Goal: Task Accomplishment & Management: Manage account settings

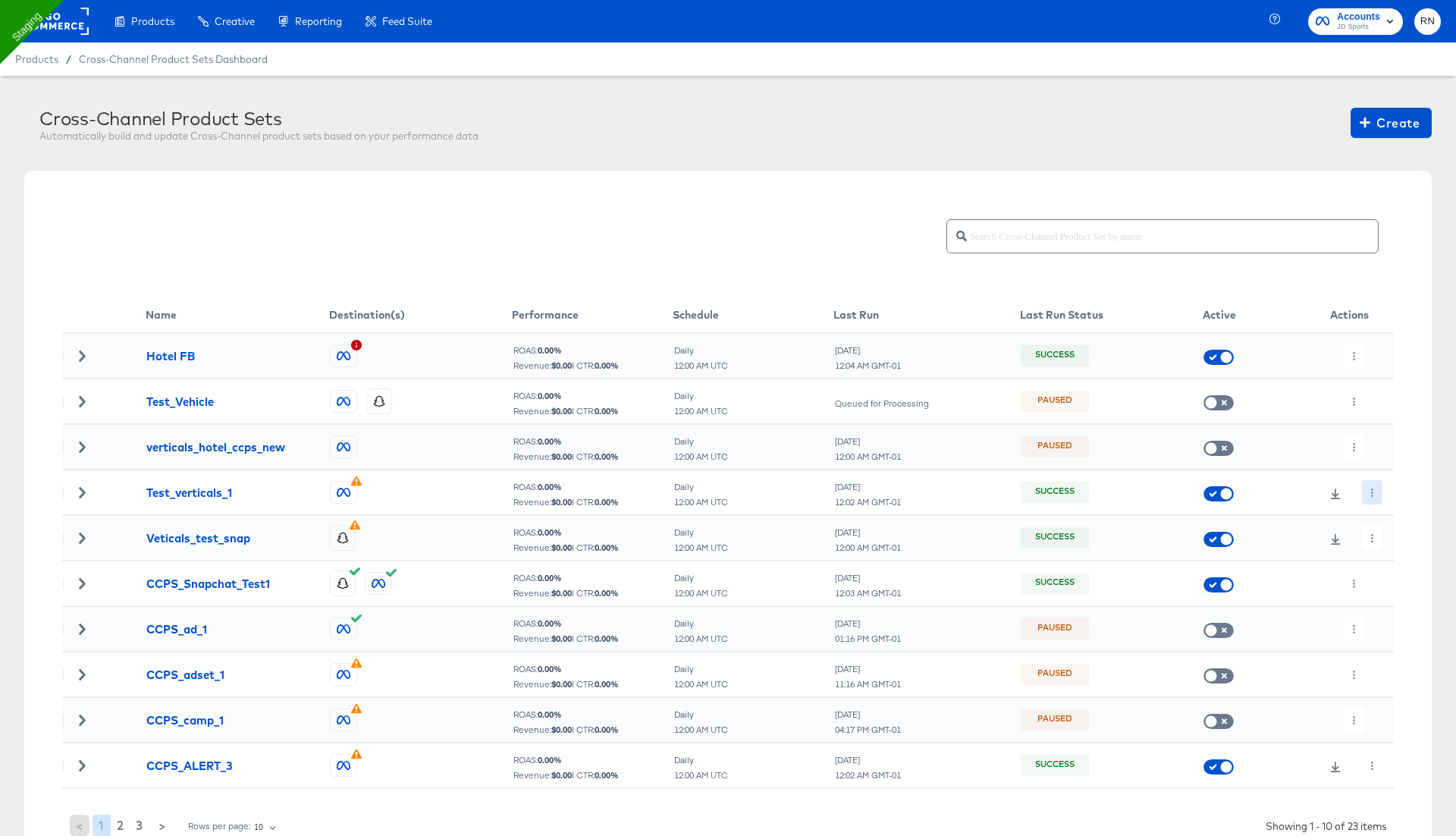
click at [1374, 491] on icon "button" at bounding box center [1372, 492] width 8 height 8
click at [1384, 530] on li "Edit" at bounding box center [1399, 522] width 81 height 25
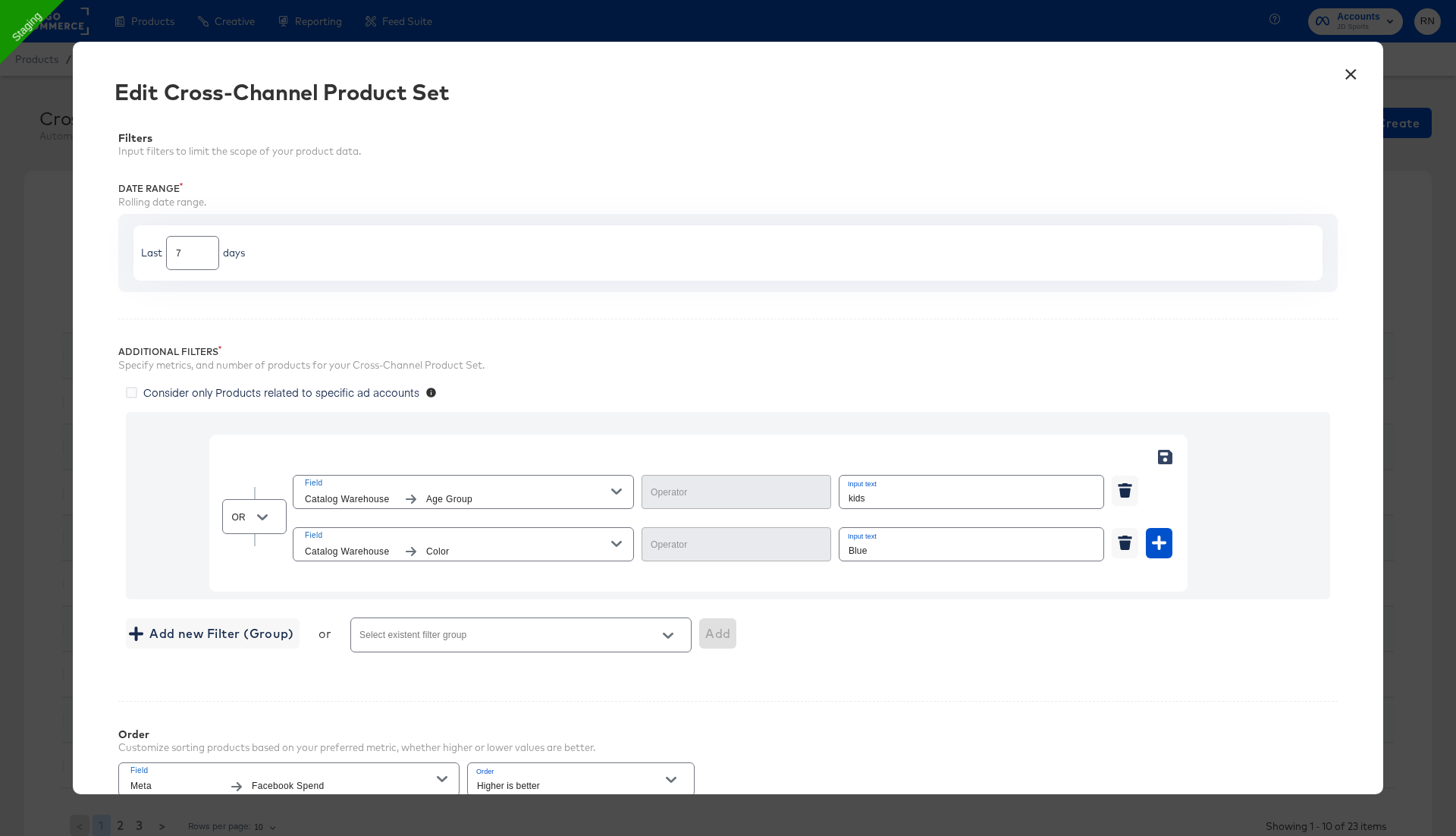
type input "Equal"
type input "Contains"
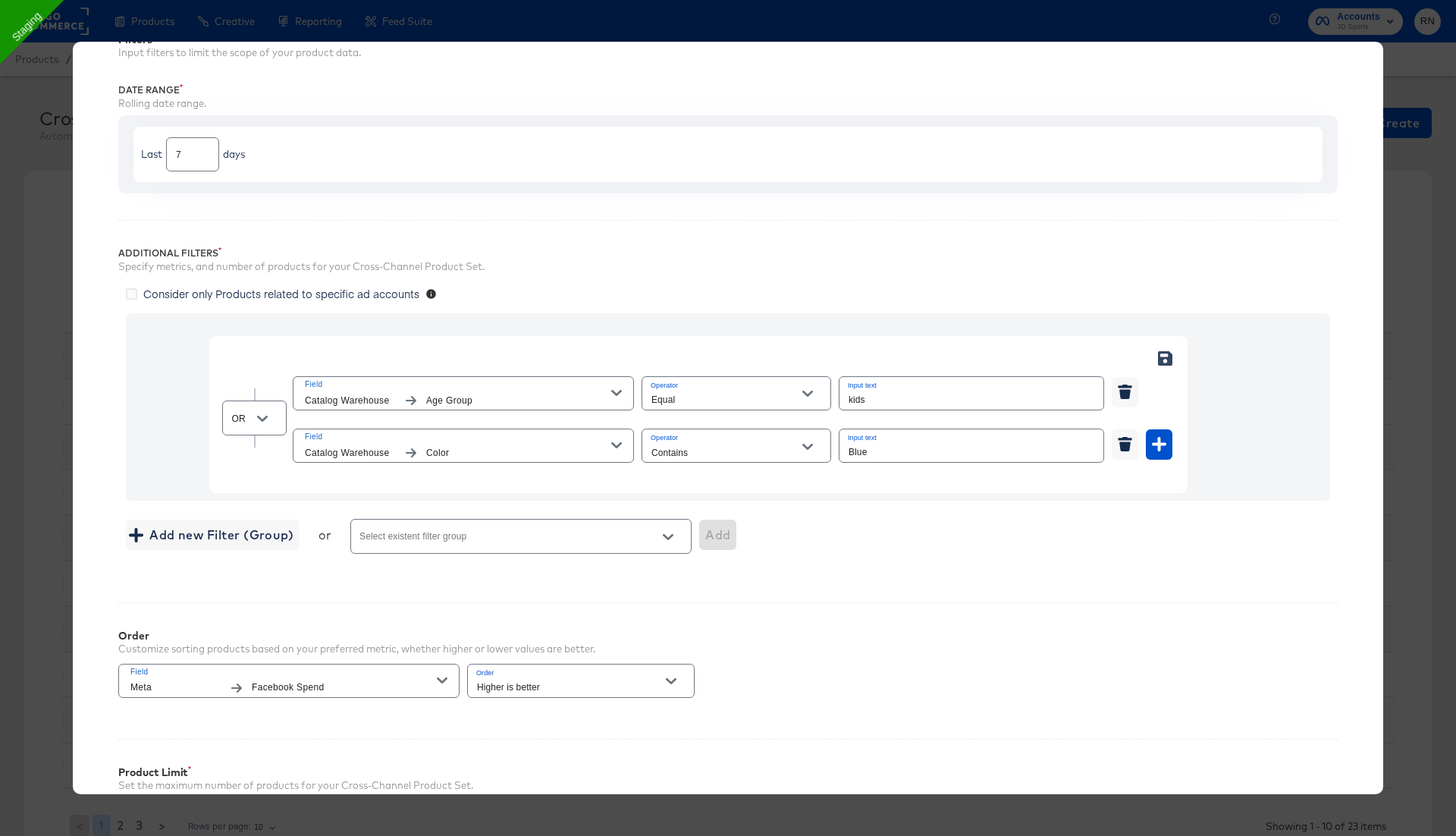
scroll to position [274, 0]
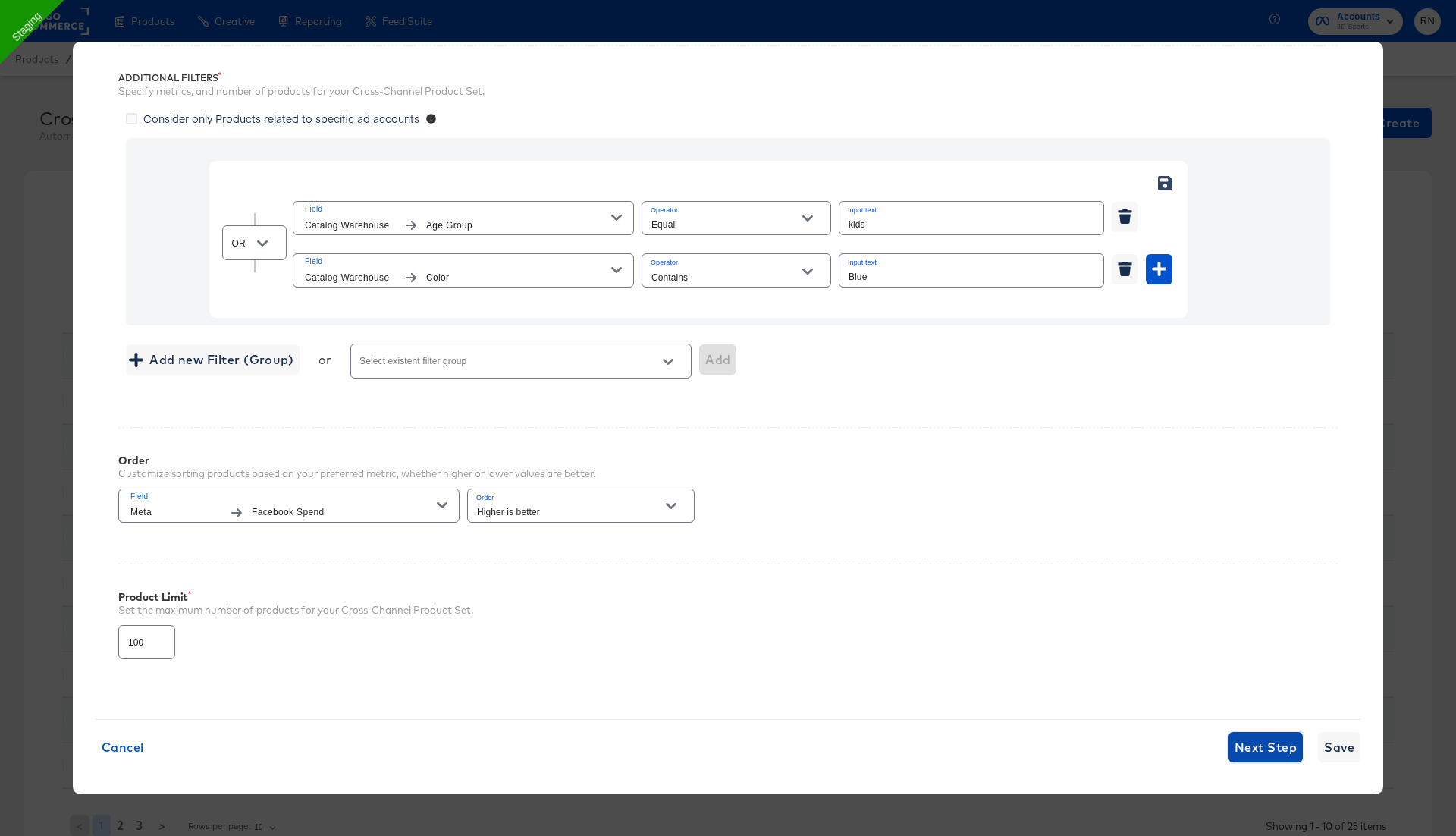
click at [1259, 732] on button "Next Step" at bounding box center [1265, 747] width 74 height 30
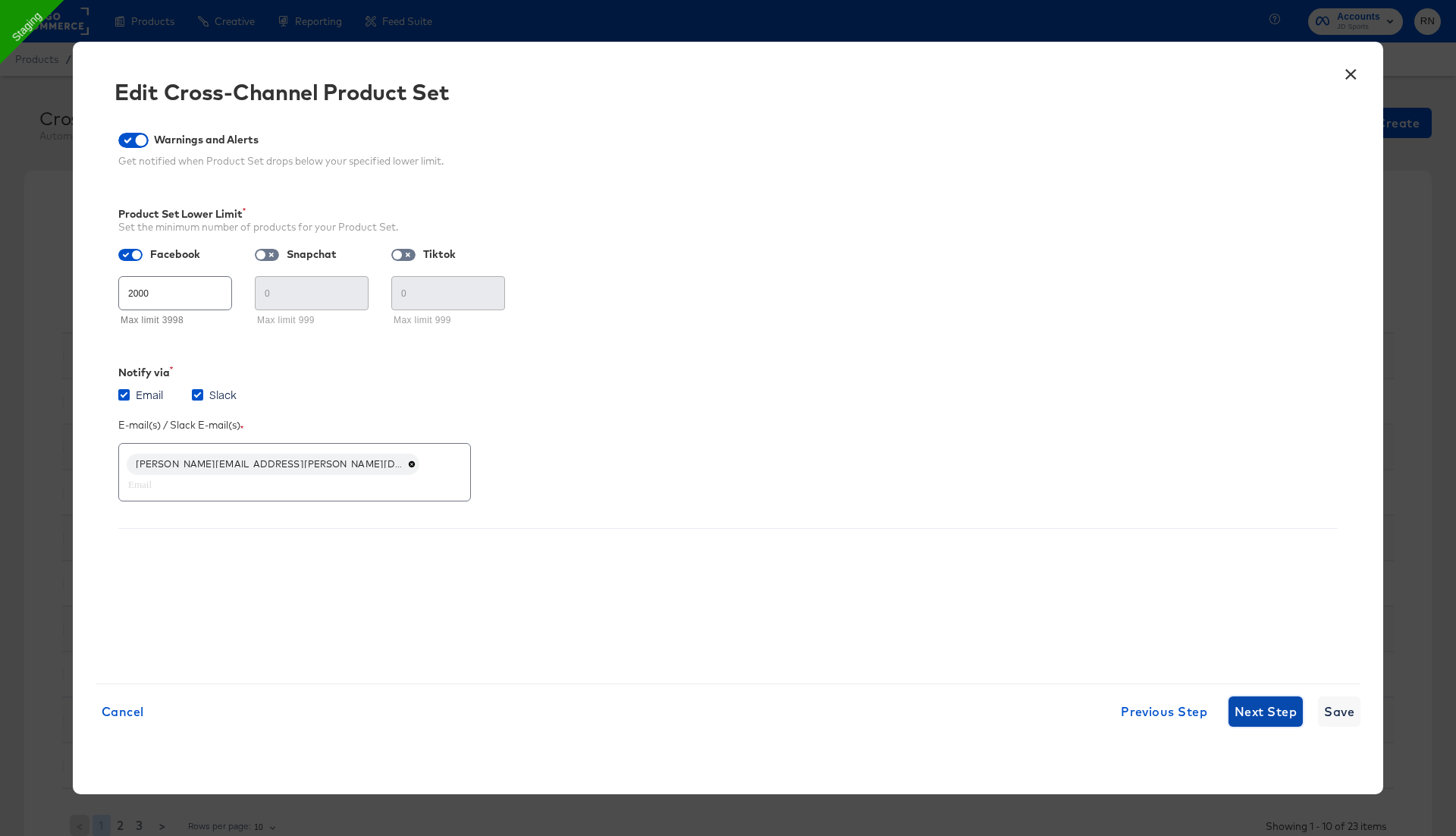
scroll to position [0, 0]
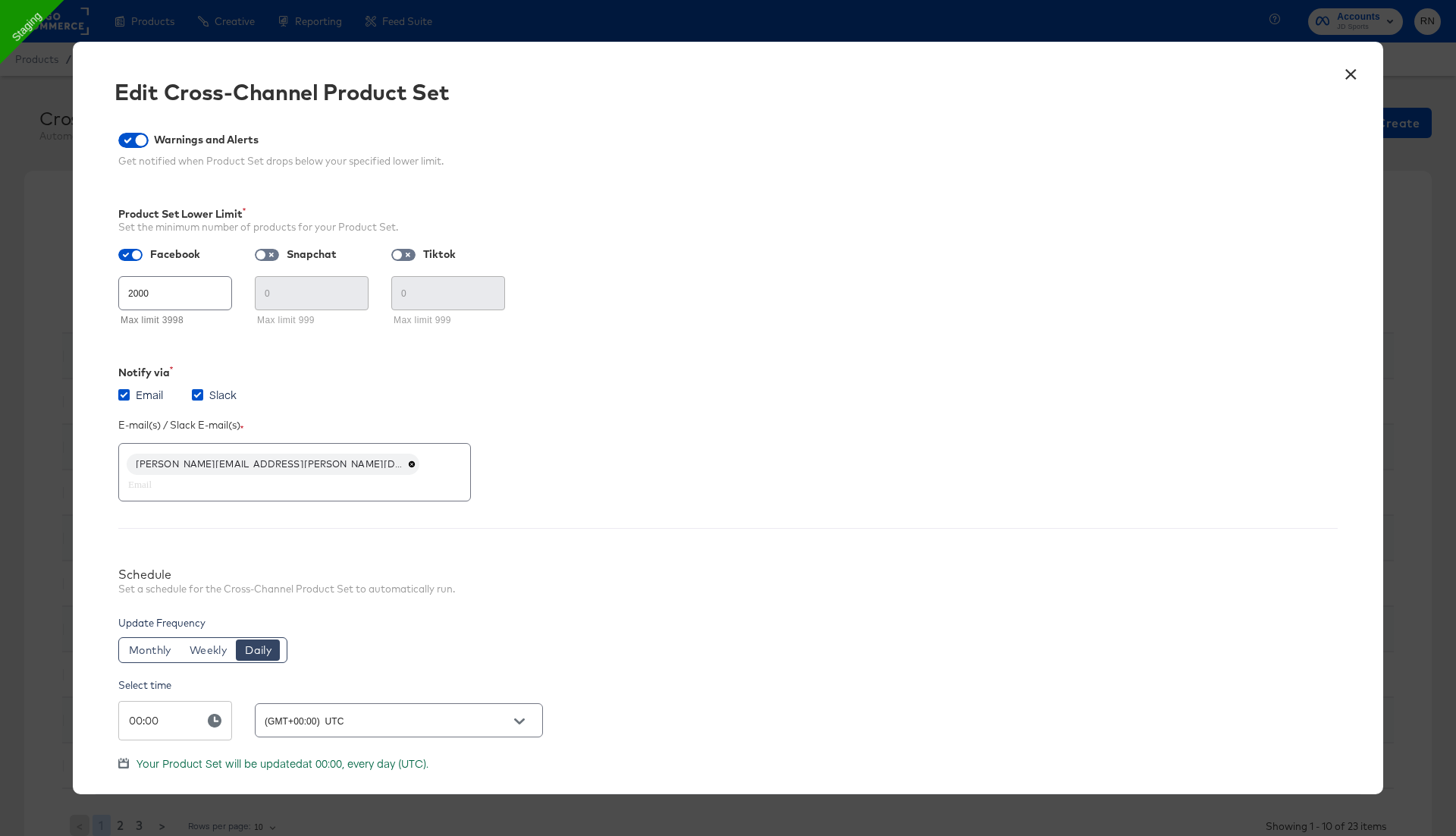
click at [1255, 710] on div "Select time 00:00 ​ (GMT+00:00) UTC" at bounding box center [727, 701] width 1219 height 78
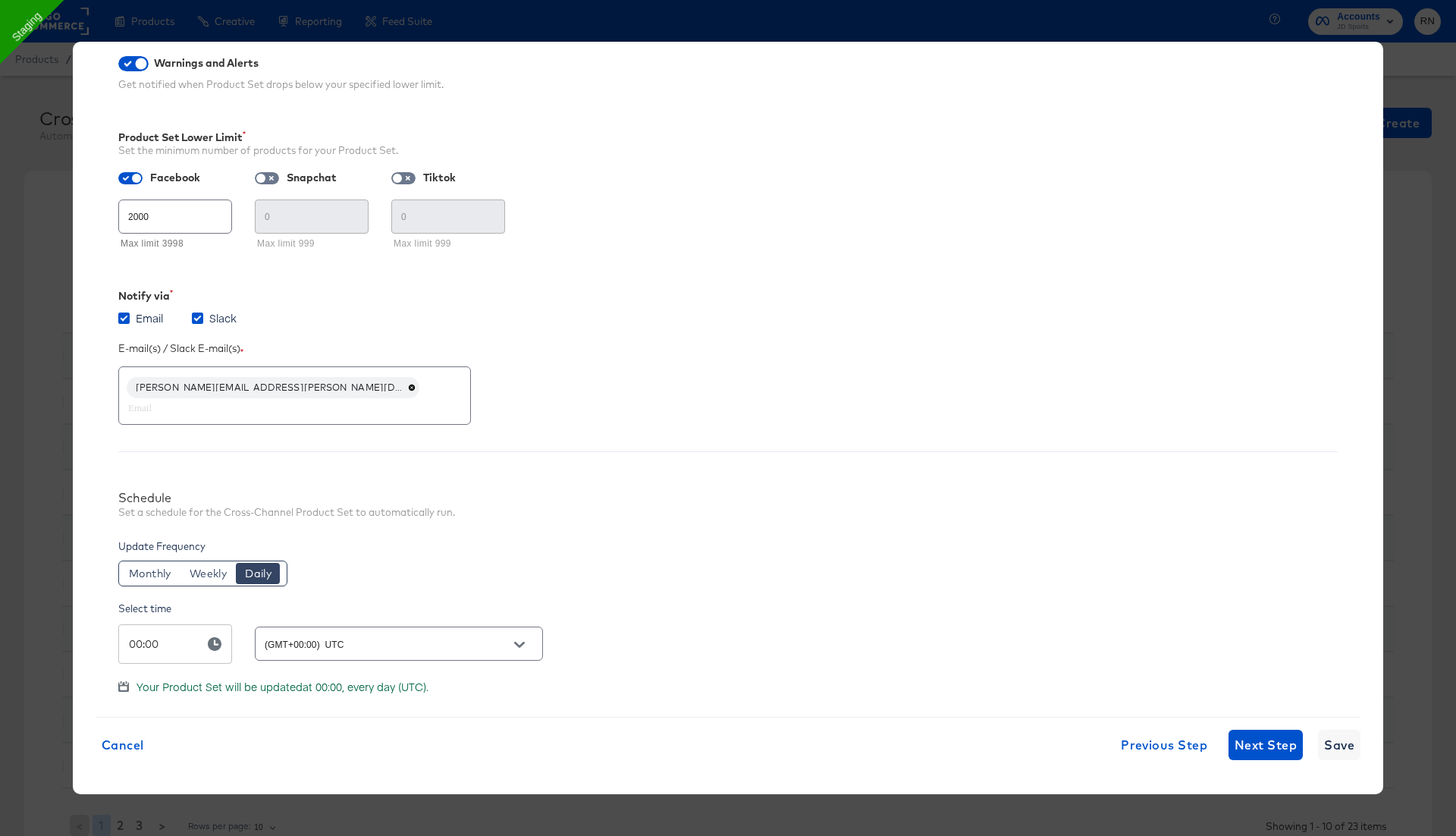
click at [1275, 763] on div "× Edit Cross-Channel Product Set Warnings and Alerts Get notified when Product …" at bounding box center [728, 418] width 1311 height 753
click at [1260, 735] on span "Next Step" at bounding box center [1266, 745] width 62 height 22
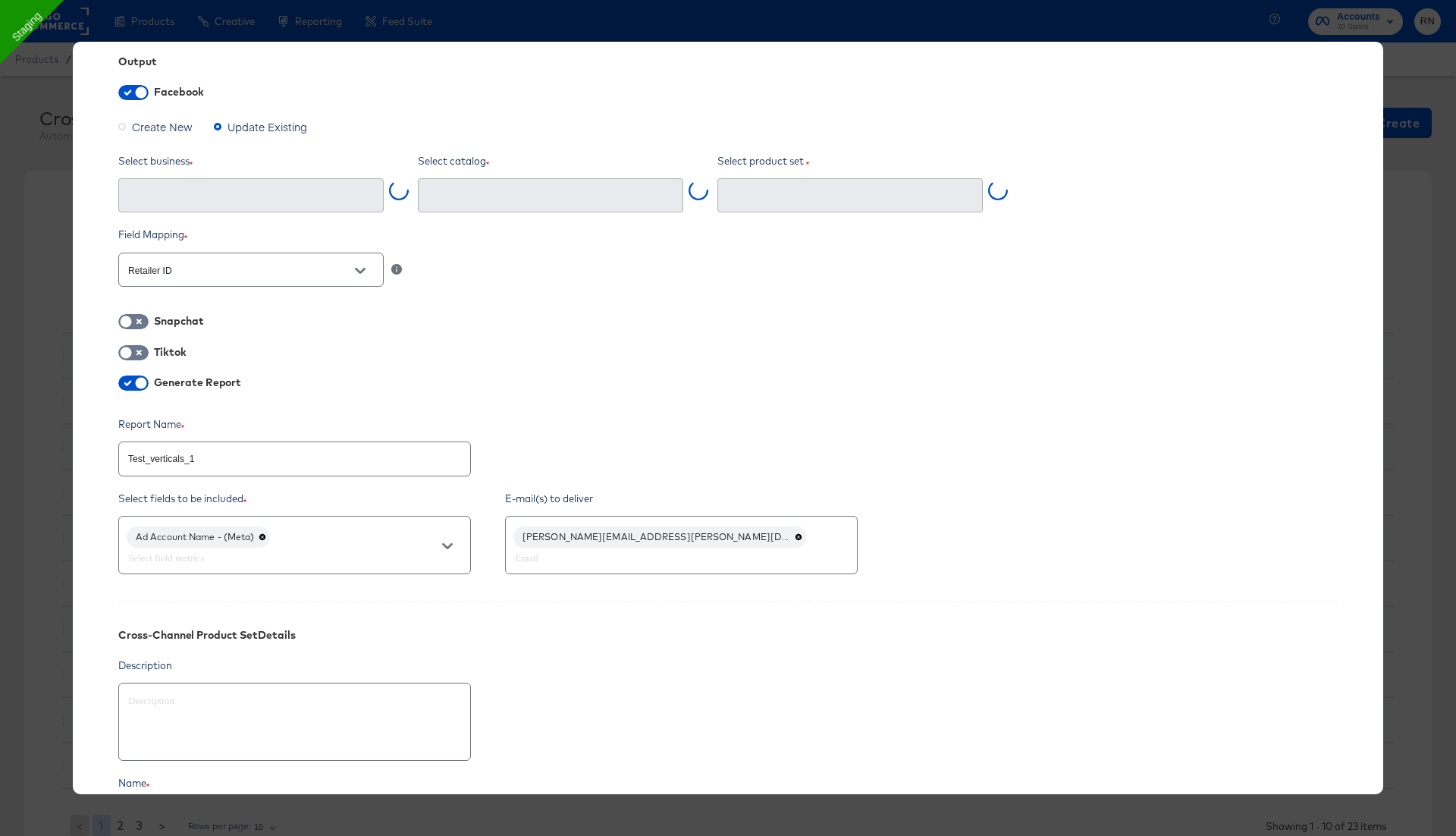
type input "Ghost Business StitcherAds (257579378080319)"
type input "Test_verticals_1 (726942940166169)"
type input "Rn Jd Au Test Fb Staging #stitcherads #product-catalog #keep (1345107290101776)"
type textarea "x"
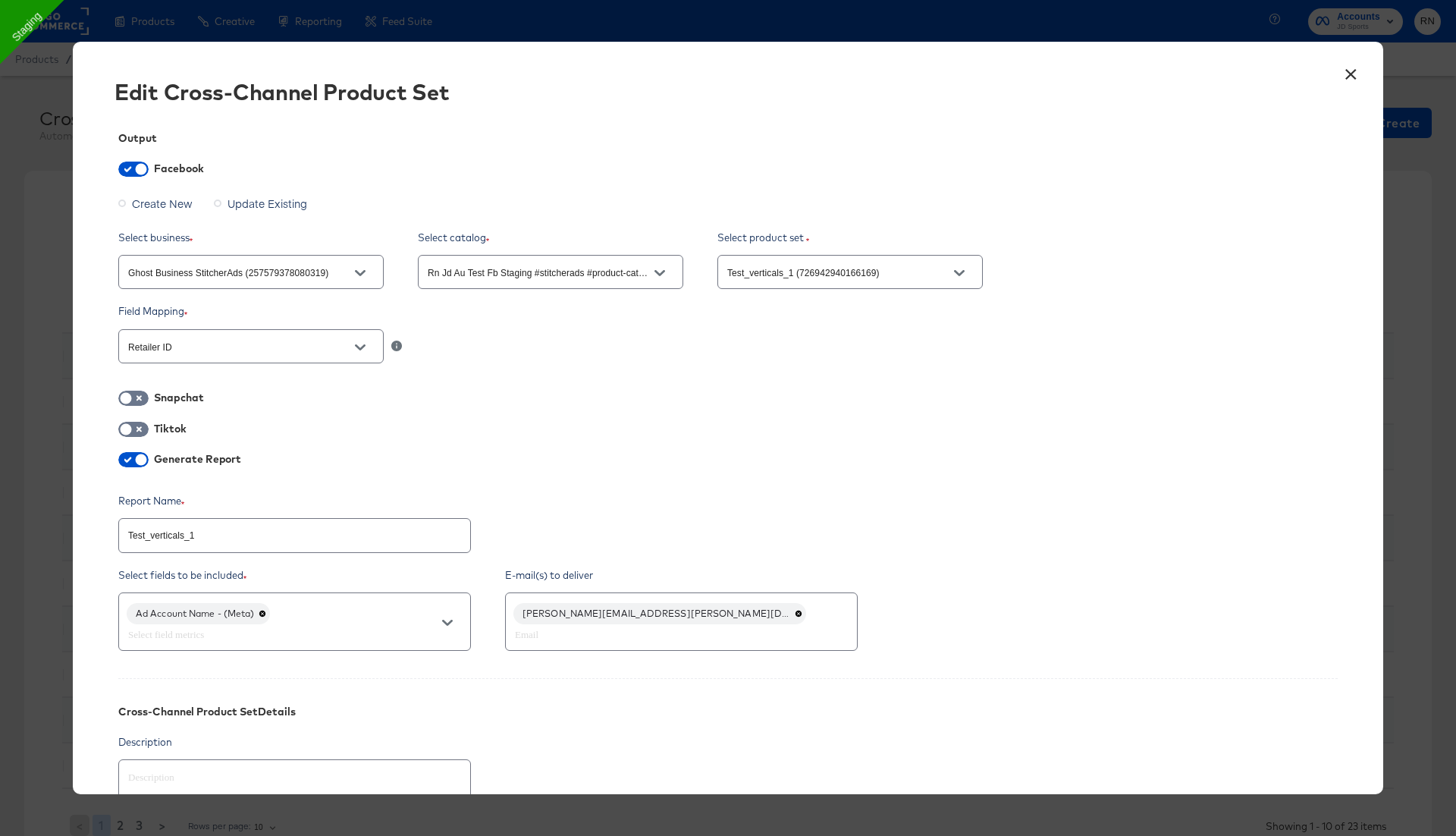
click at [1354, 74] on button "×" at bounding box center [1350, 70] width 27 height 27
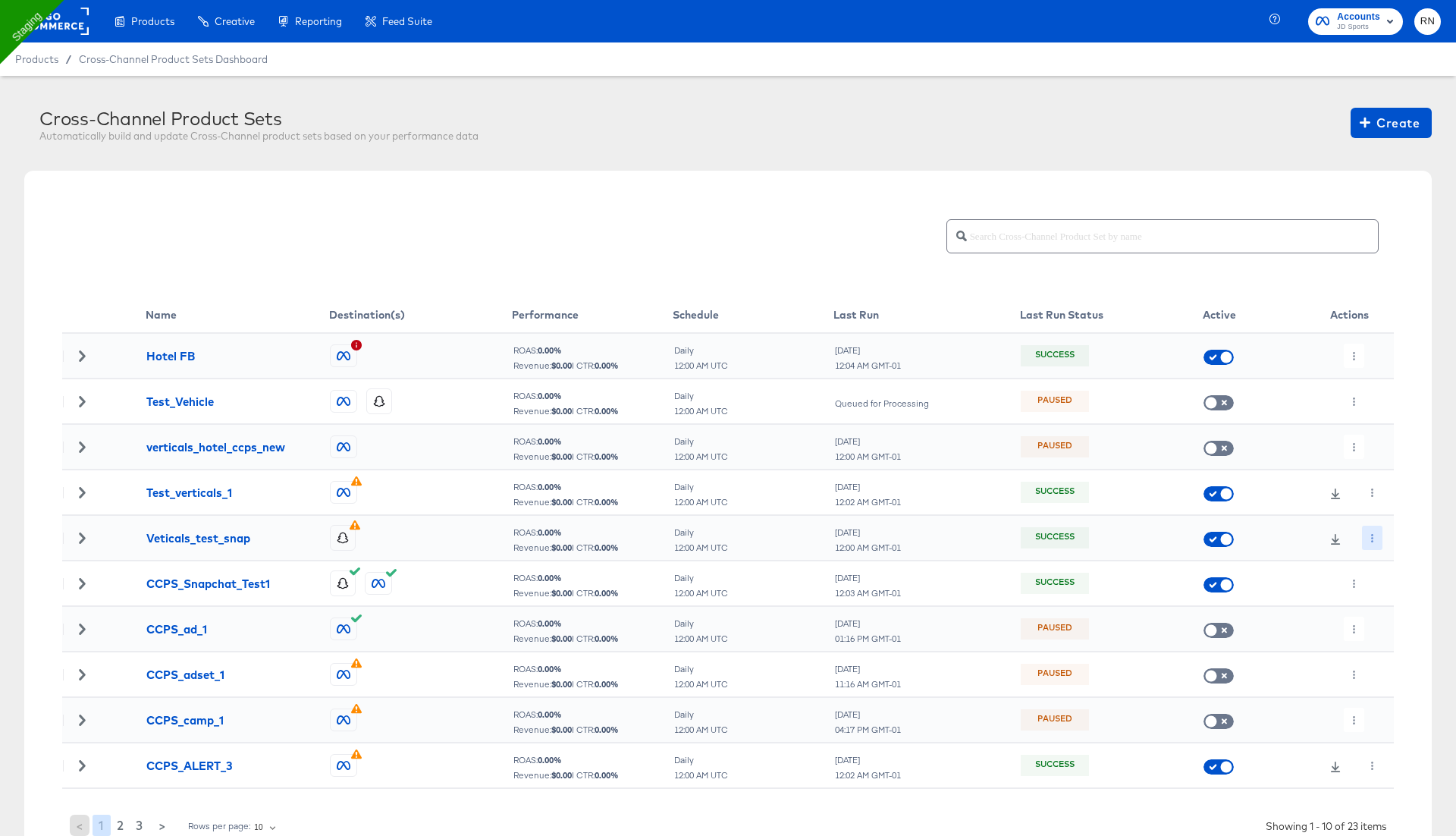
click at [1376, 535] on icon "button" at bounding box center [1372, 538] width 8 height 8
click at [1396, 561] on li "Edit" at bounding box center [1399, 567] width 81 height 25
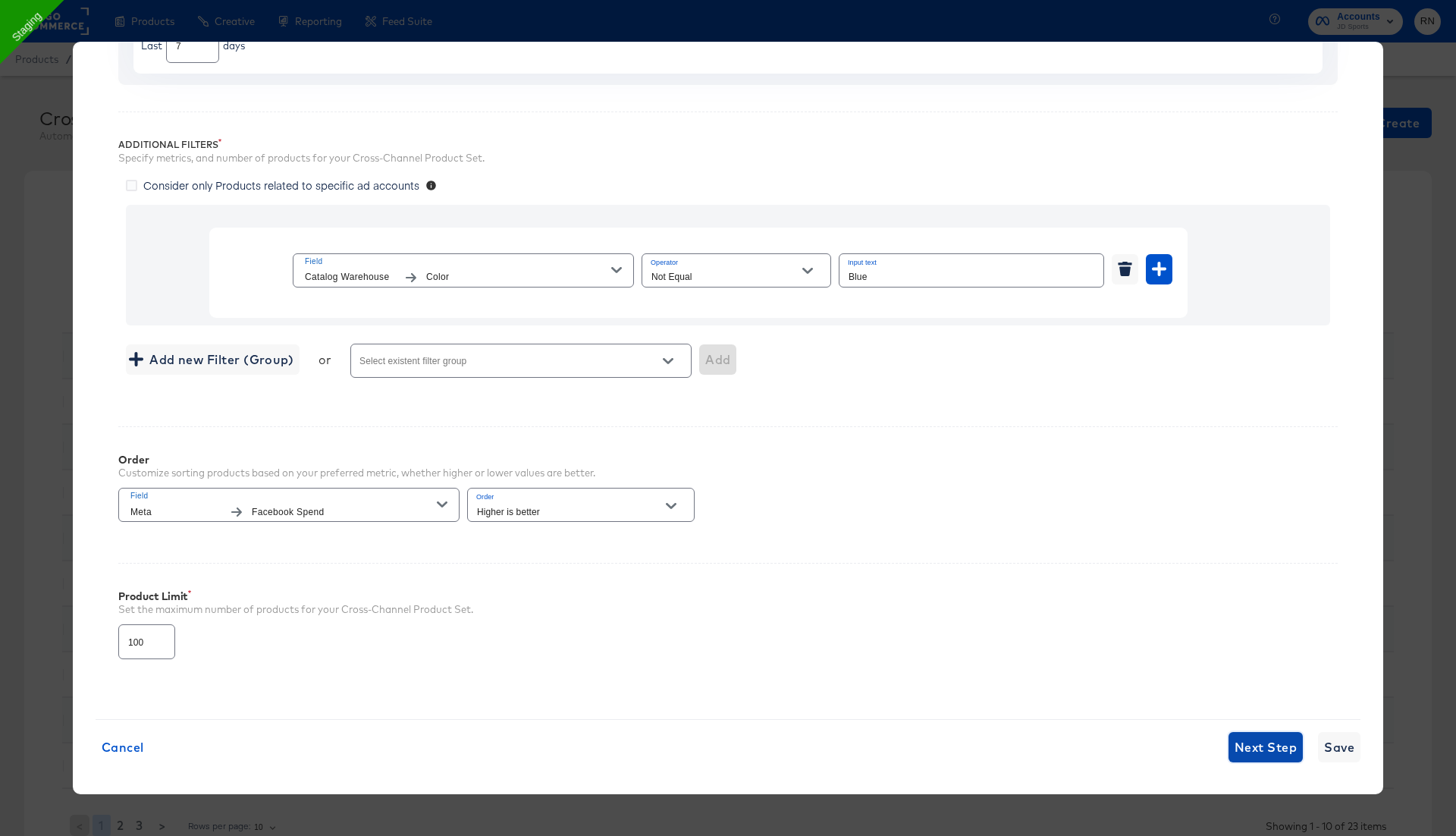
click at [1259, 746] on span "Next Step" at bounding box center [1266, 747] width 62 height 22
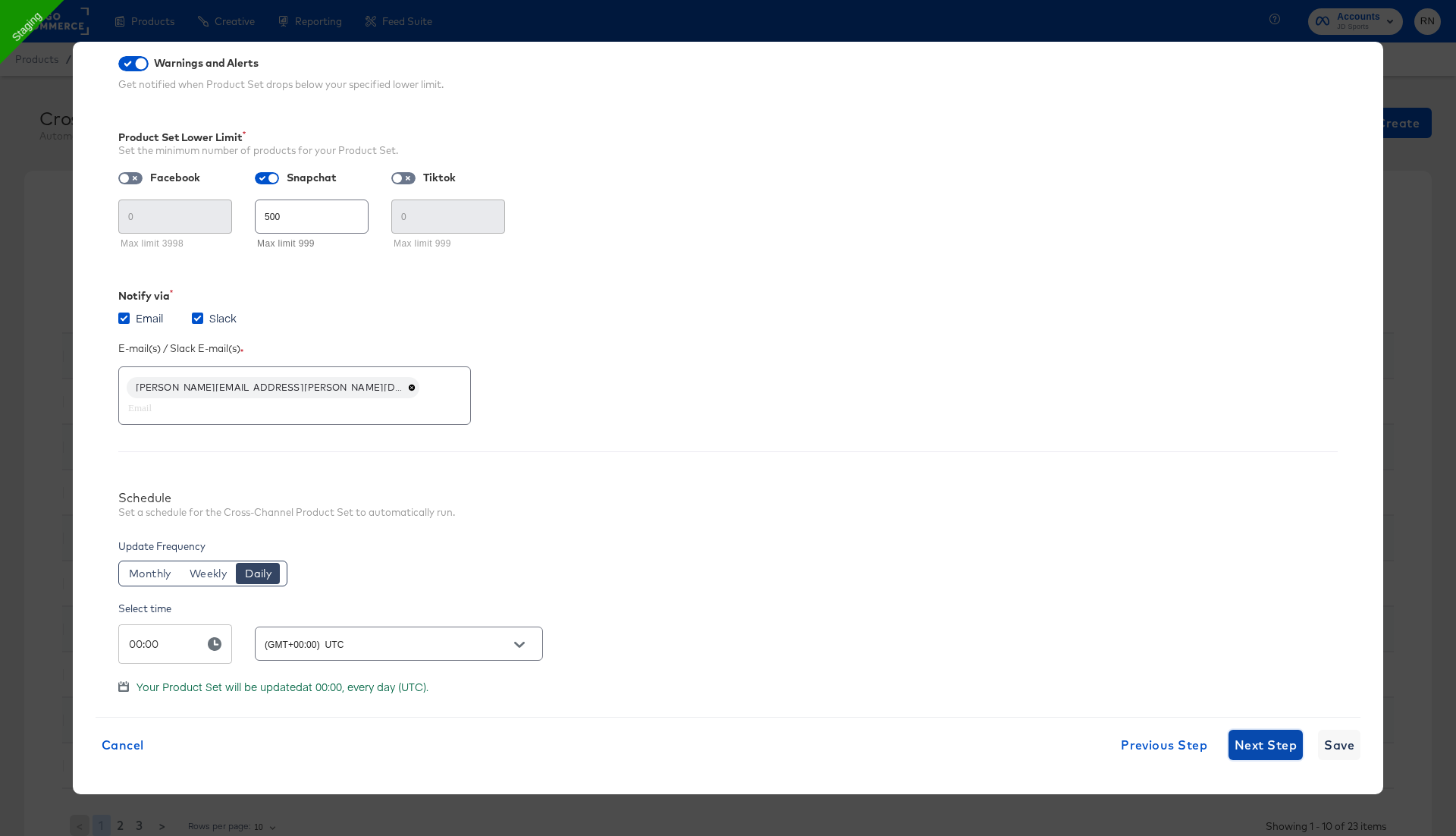
click at [1263, 743] on span "Next Step" at bounding box center [1266, 745] width 62 height 22
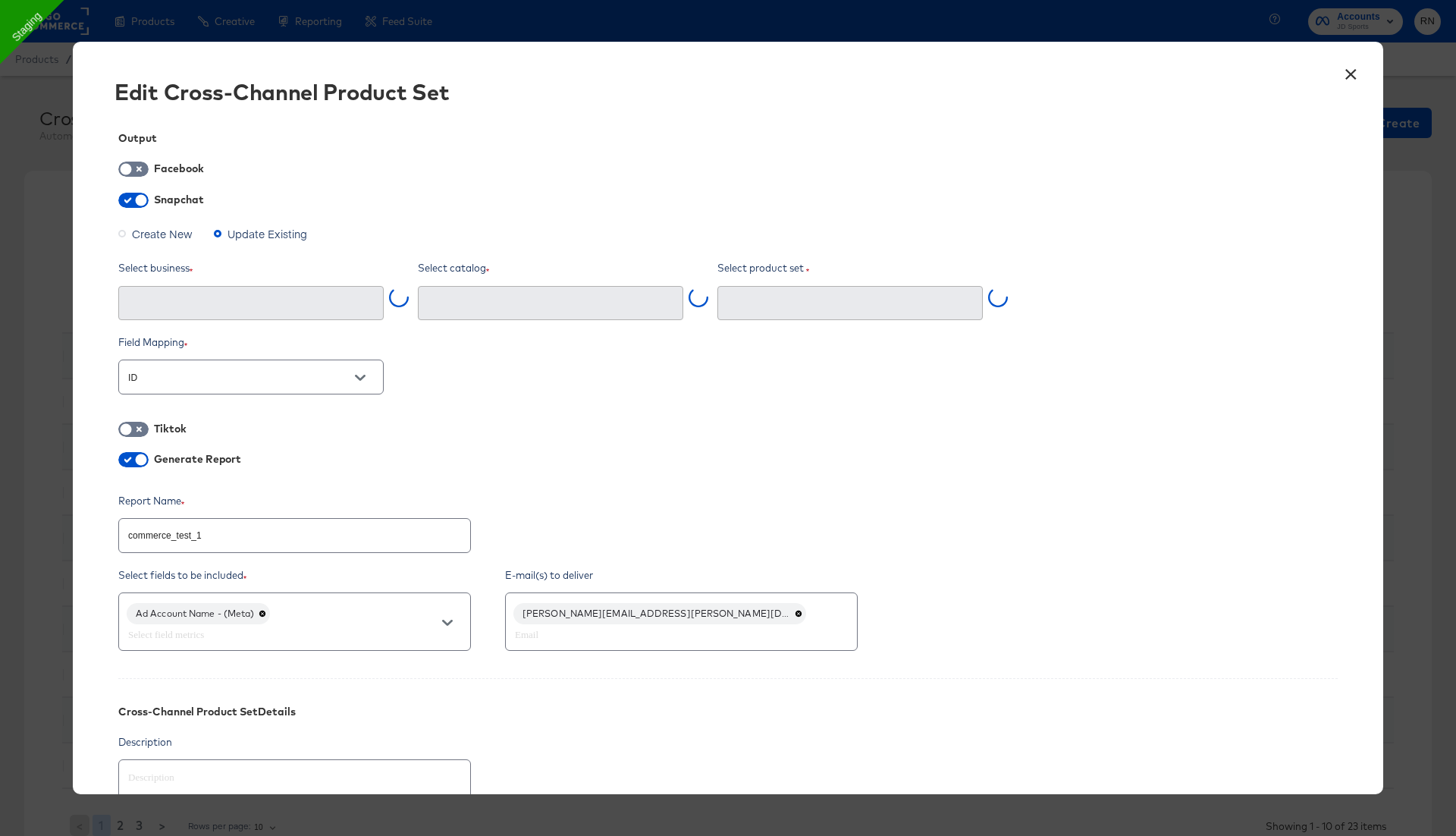
type input "commerce_test_1 (943d6614-684e-45fa-a35d-829d5beec7f7)"
type input "StitcherAds (acae78e9-35c1-4a4f-9008-226a2b31ce5d)"
type input "RN JD AU_Test Snap (32008457-a098-4ed9-84c5-44ea4f386983)"
type textarea "x"
click at [1344, 68] on button "×" at bounding box center [1350, 70] width 27 height 27
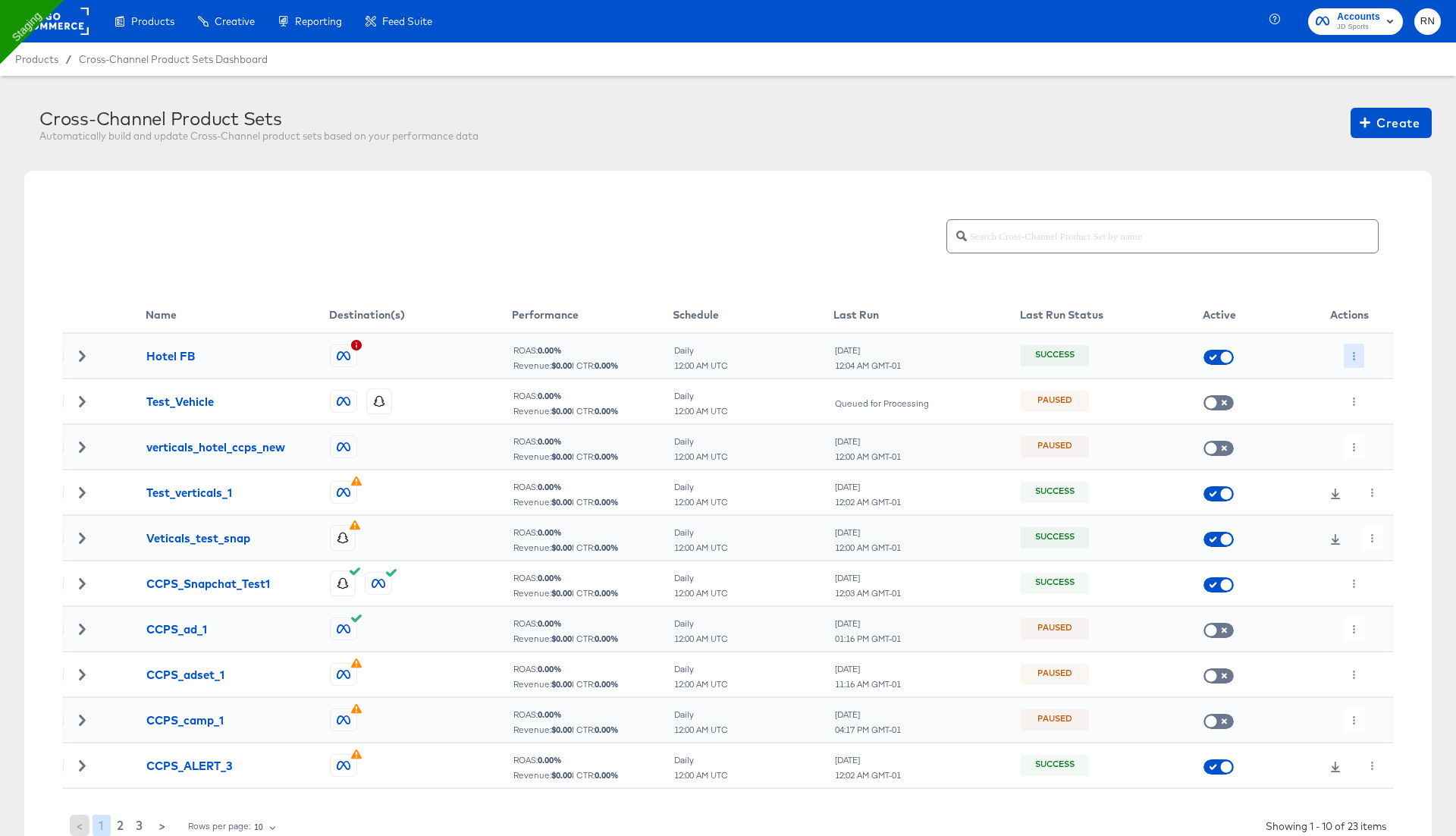
click at [1350, 353] on icon "button" at bounding box center [1354, 356] width 8 height 8
click at [1373, 386] on li "Edit" at bounding box center [1384, 386] width 81 height 25
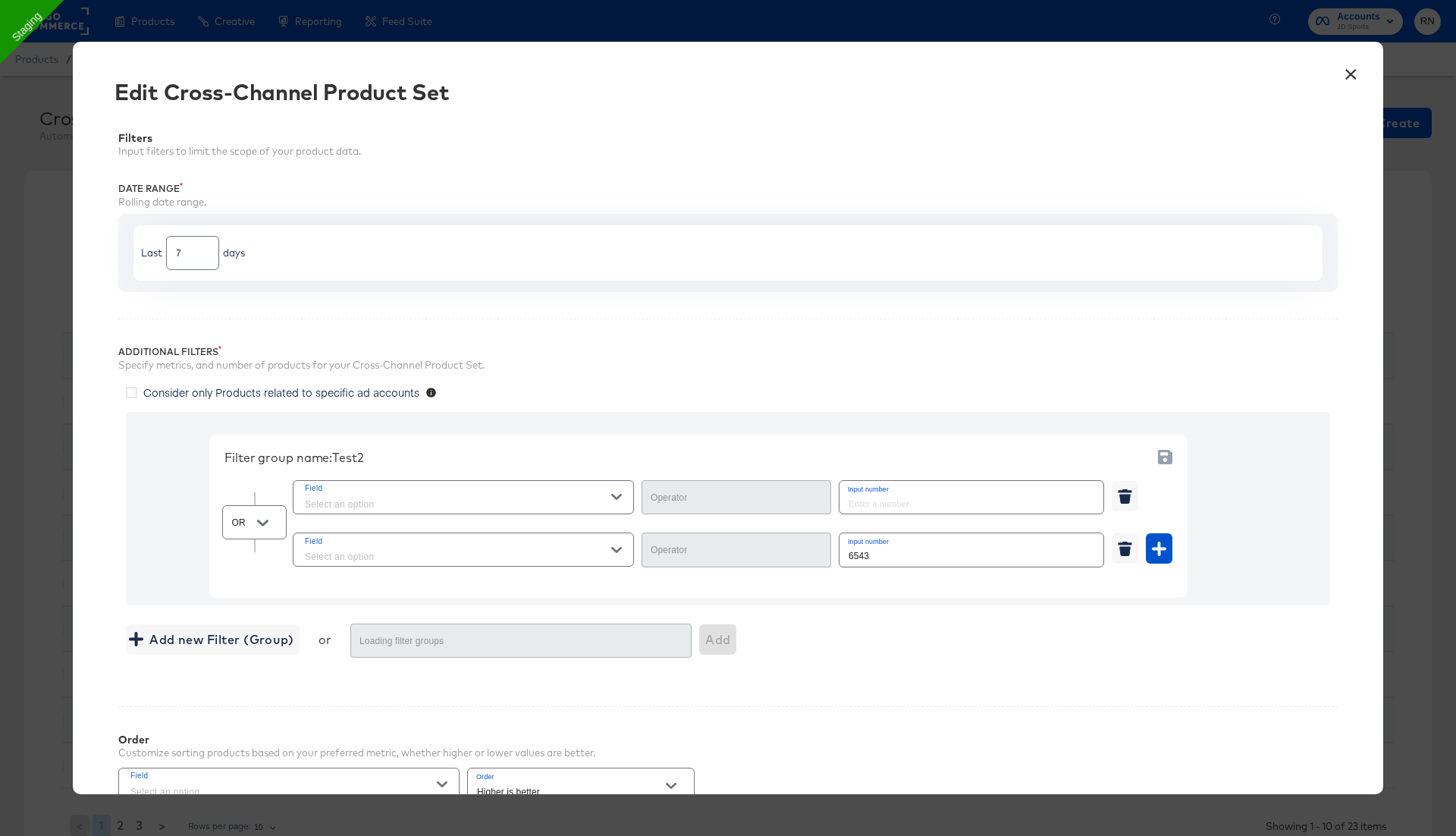
type input "Equal"
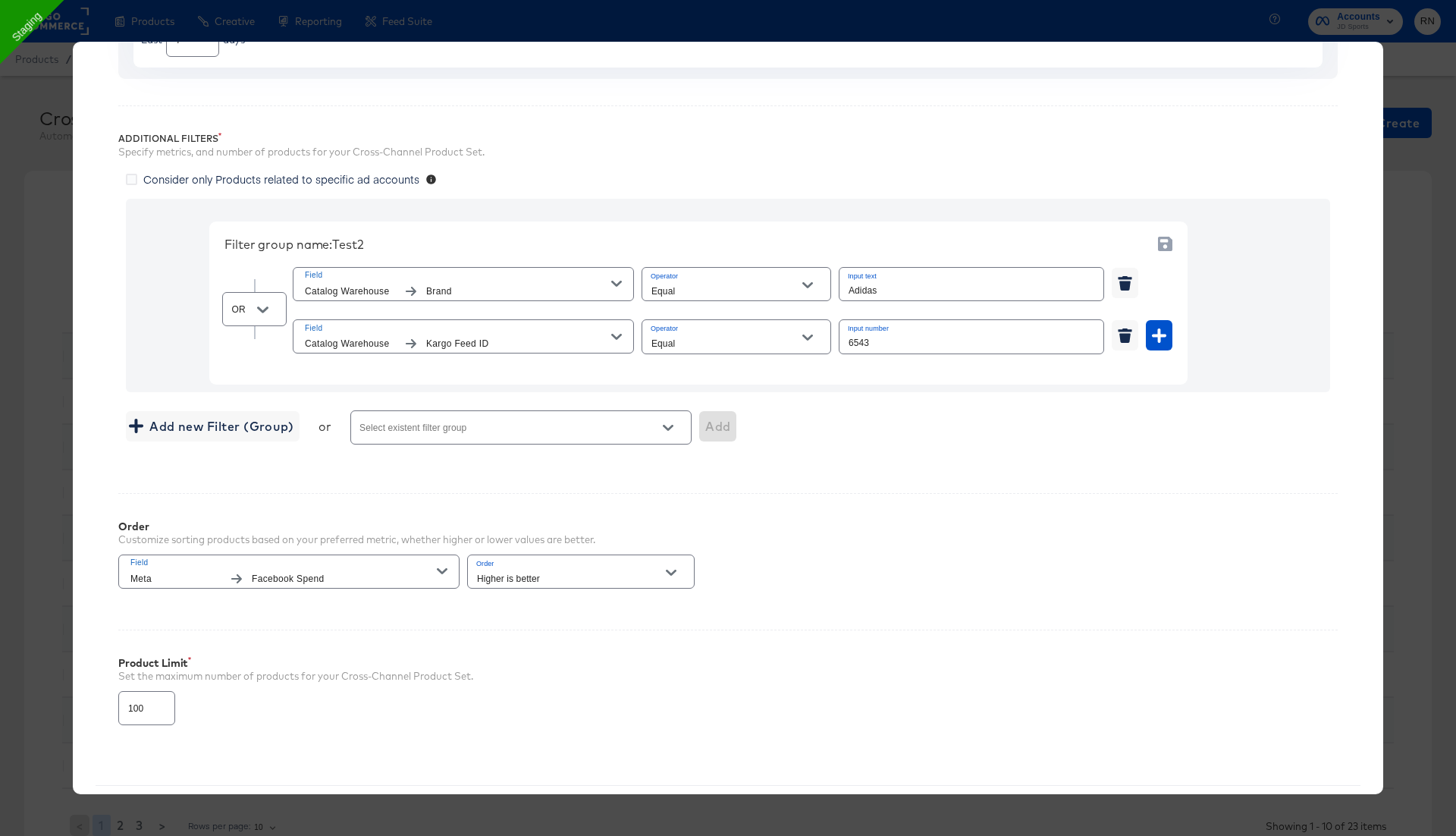
scroll to position [279, 0]
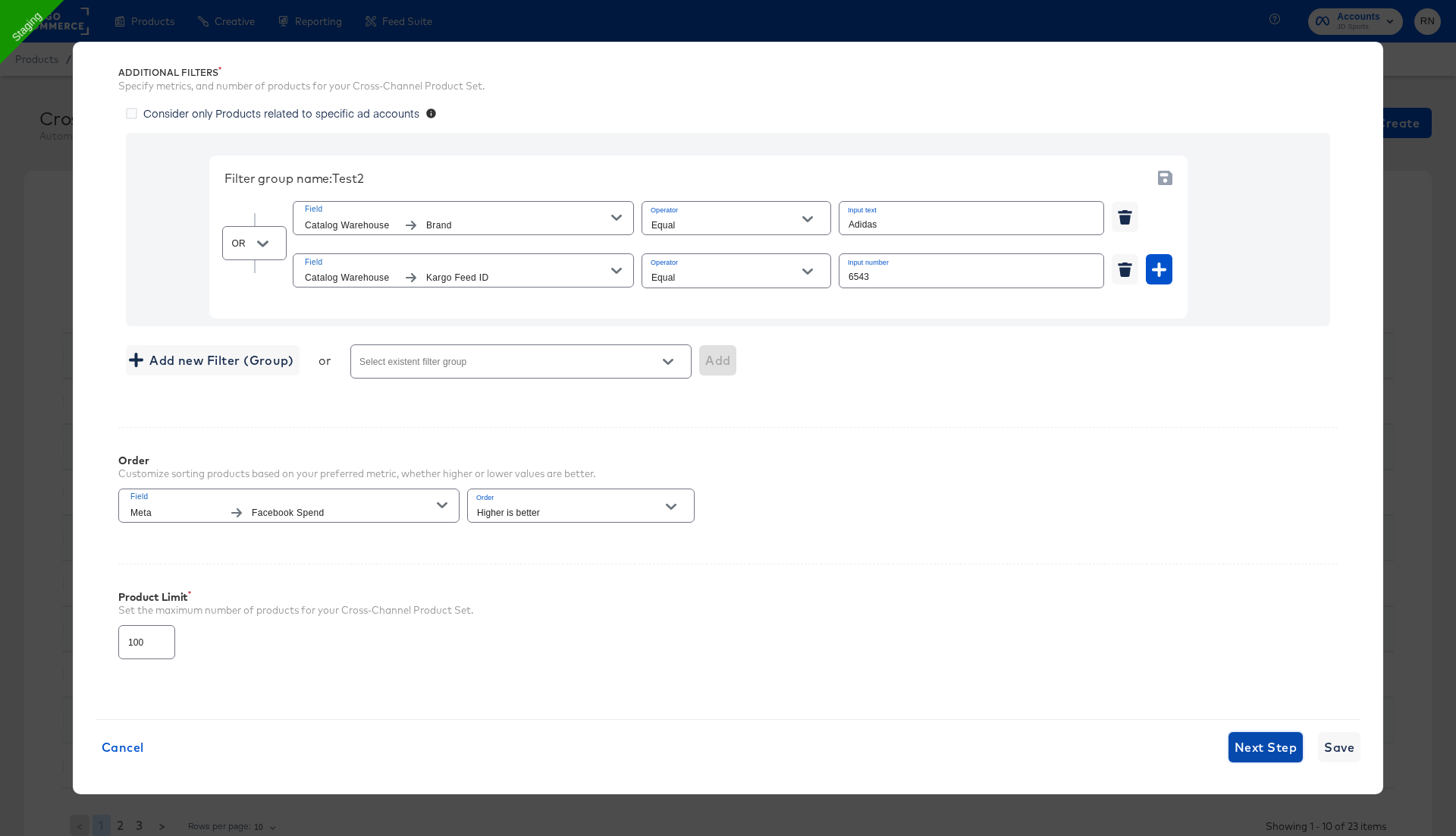
click at [1262, 743] on span "Next Step" at bounding box center [1266, 747] width 62 height 22
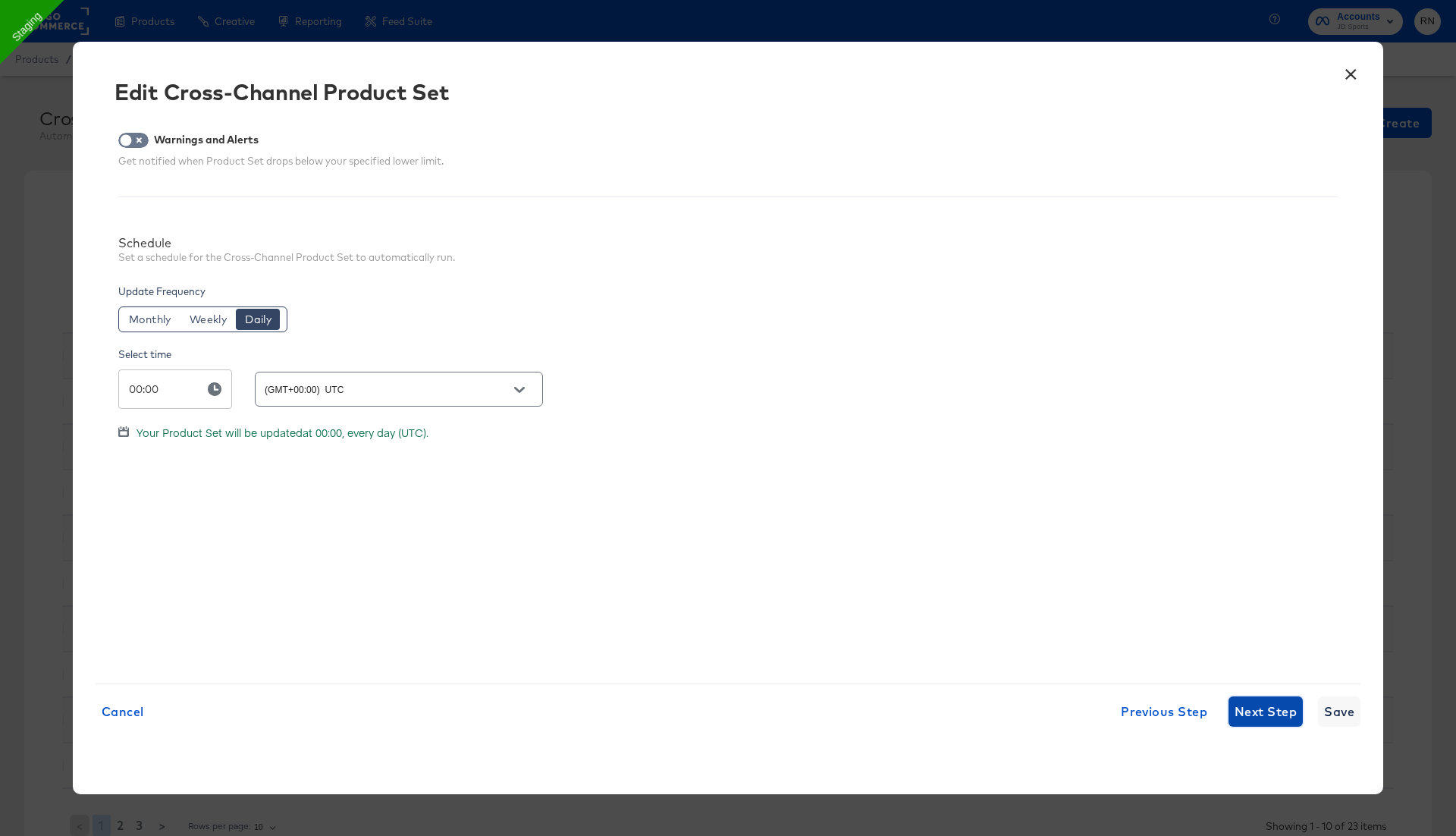
scroll to position [0, 0]
click at [1259, 714] on span "Next Step" at bounding box center [1266, 711] width 62 height 22
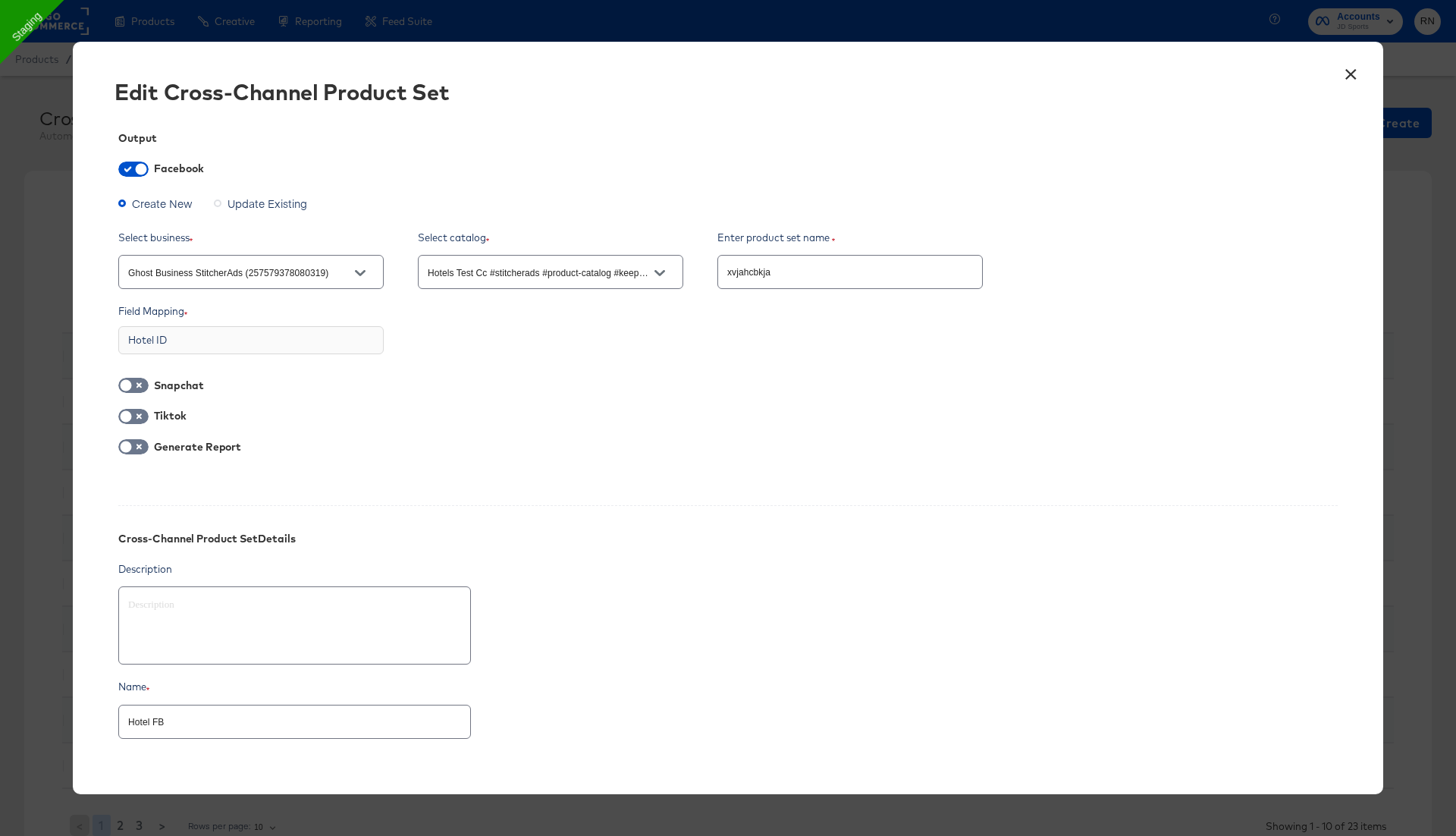
click at [481, 271] on input "Hotels Test Cc #stitcherads #product-catalog #keep (433495048168864)" at bounding box center [539, 272] width 228 height 18
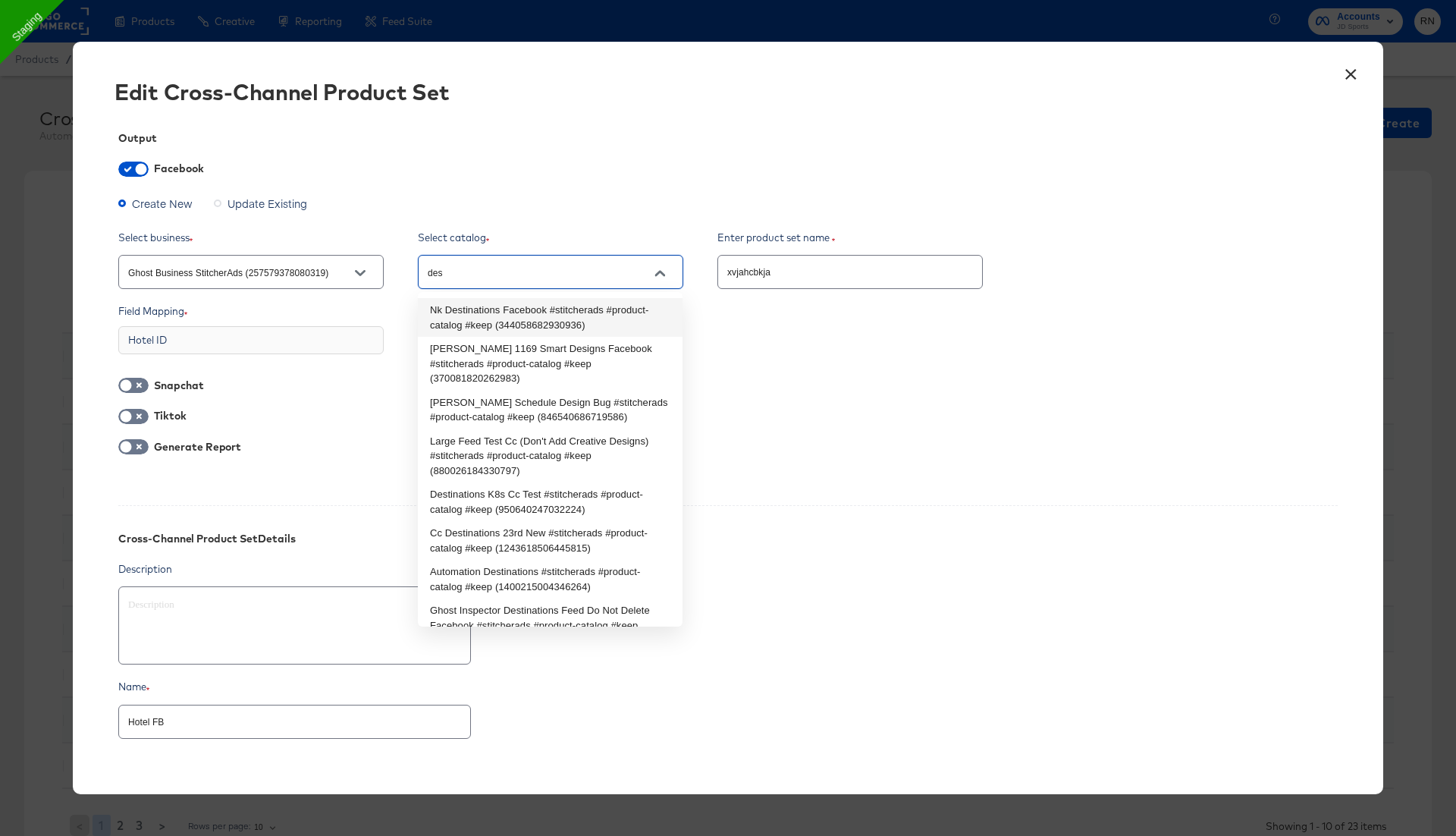
click at [576, 322] on li "Nk Destinations Facebook #stitcherads #product-catalog #keep (344058682930936)" at bounding box center [550, 317] width 265 height 38
type input "Nk Destinations Facebook #stitcherads #product-catalog #keep (344058682930936)"
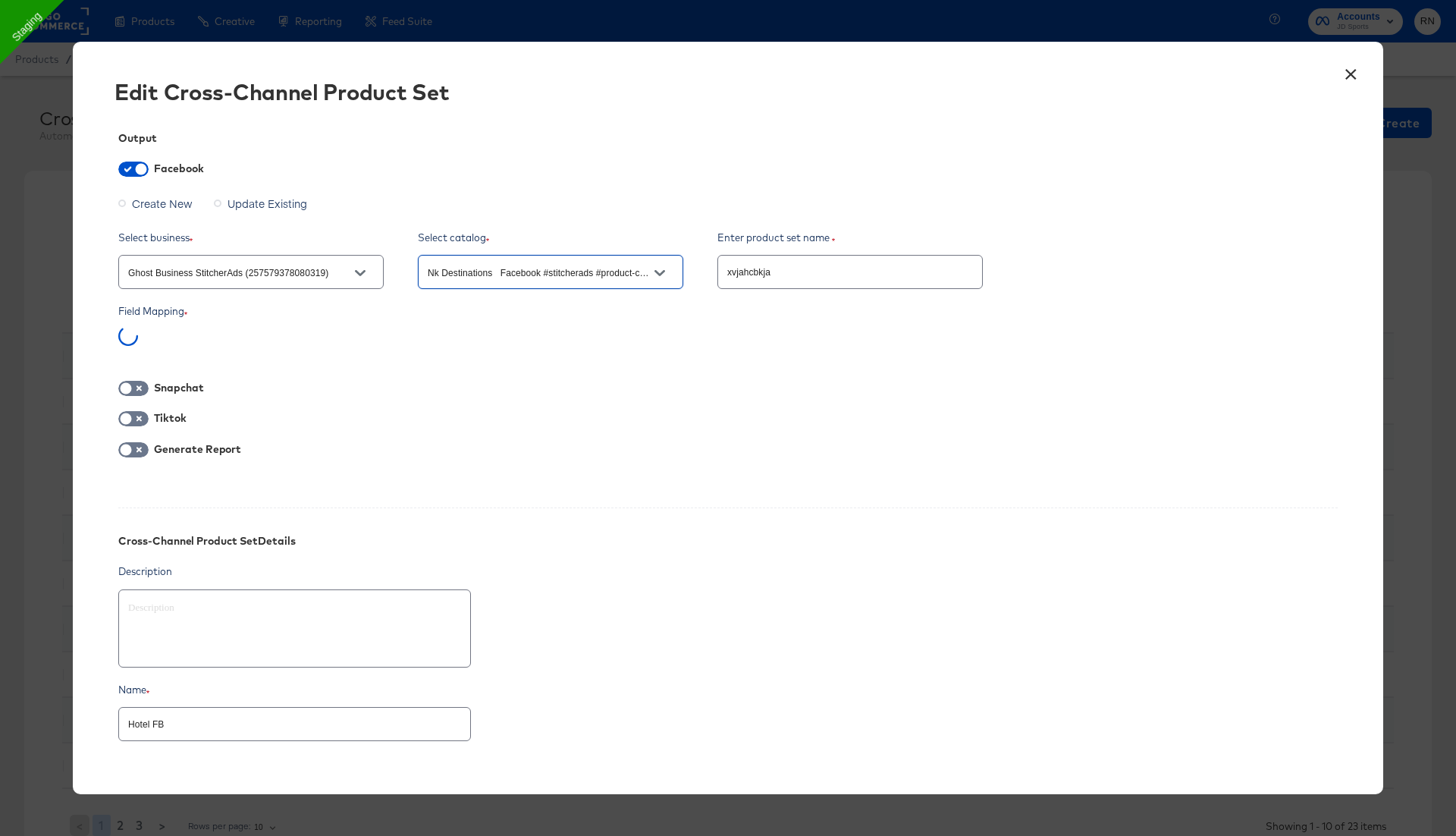
type textarea "x"
click at [452, 274] on input "Nk Destinations Facebook #stitcherads #product-catalog #keep (344058682930936)" at bounding box center [539, 272] width 228 height 18
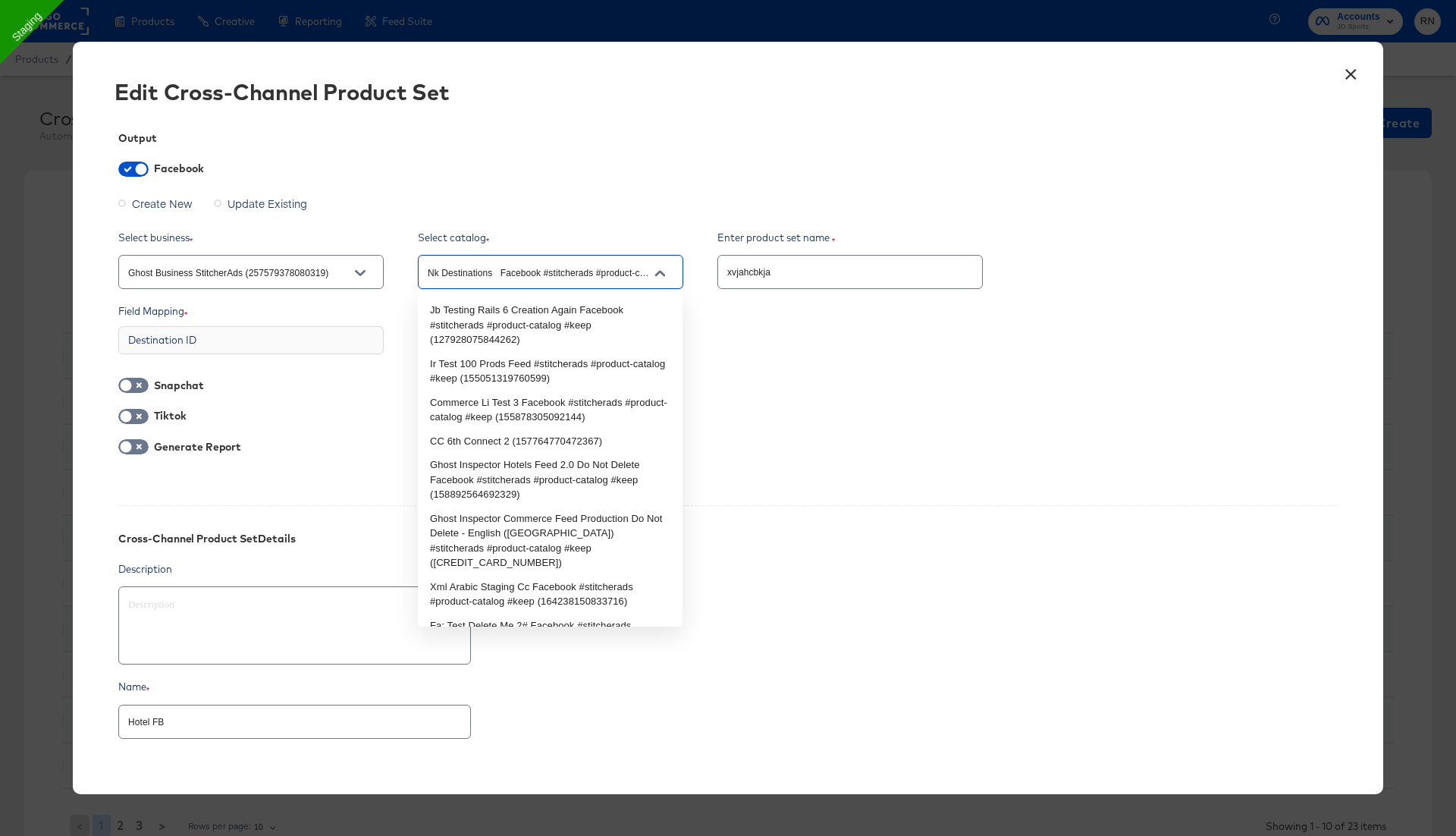
type input "Nk Destinations Facebook #stitcherads #product-catalog #keep (344058682930936)"
click at [332, 271] on input "Ghost Business StitcherAds (257579378080319)" at bounding box center [240, 272] width 228 height 18
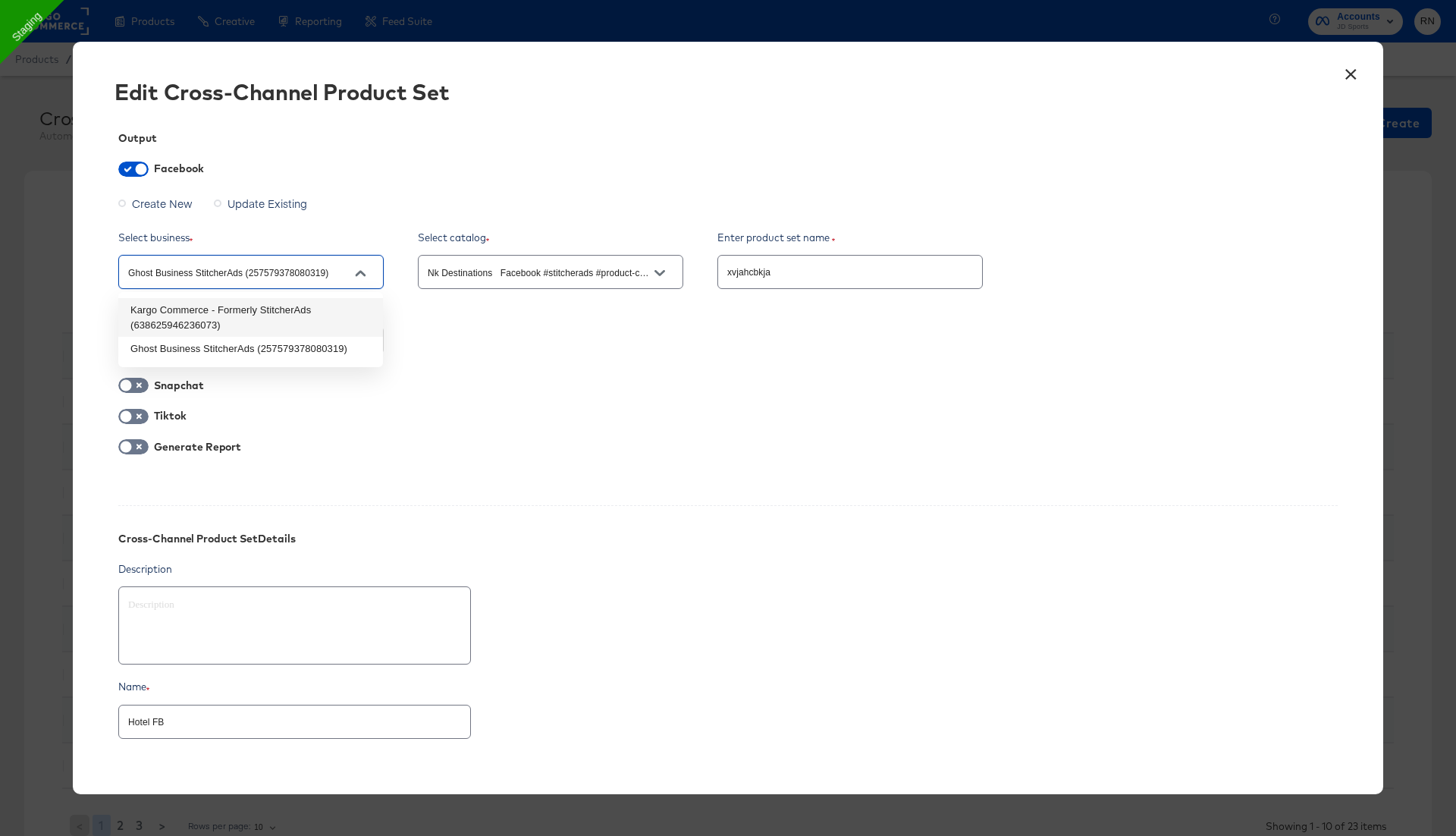
click at [303, 310] on li "Kargo Commerce - Formerly StitcherAds (638625946236073)" at bounding box center [250, 317] width 265 height 38
type input "Kargo Commerce - Formerly StitcherAds (638625946236073)"
type textarea "x"
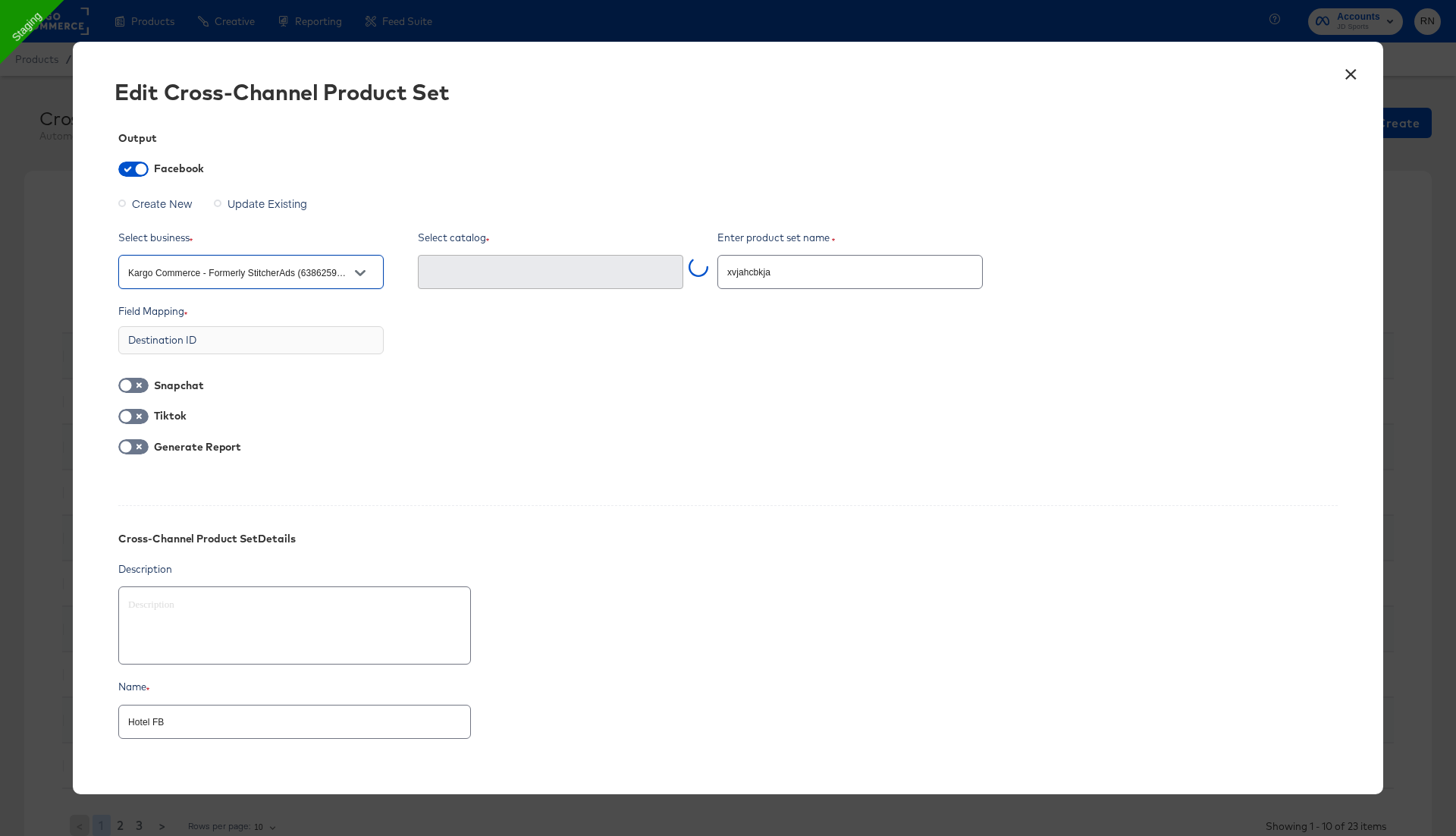
type textarea "x"
click at [560, 274] on input "text" at bounding box center [539, 272] width 228 height 18
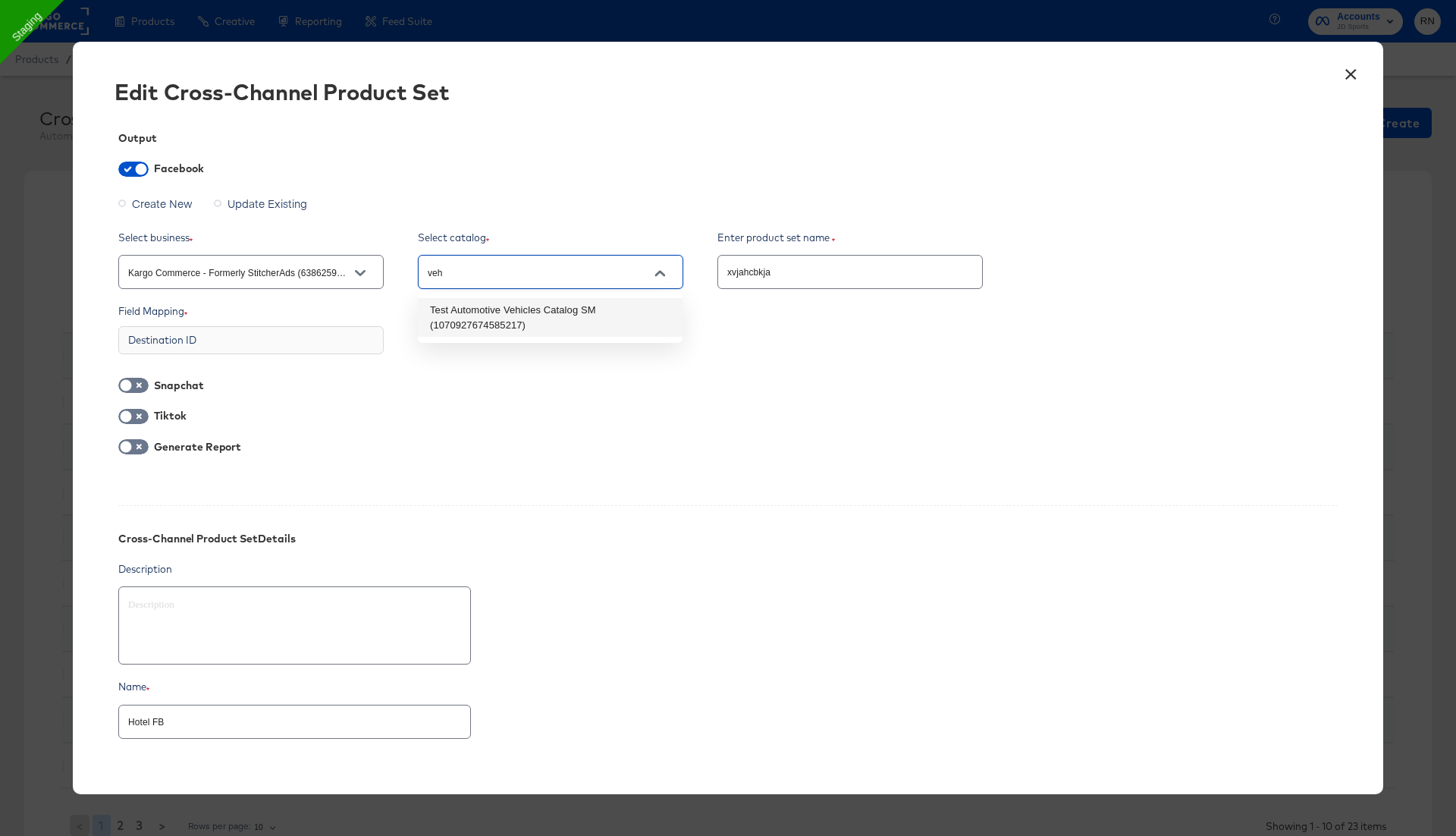
click at [560, 318] on li "Test Automotive Vehicles Catalog SM (1070927674585217)" at bounding box center [550, 317] width 265 height 38
type input "Test Automotive Vehicles Catalog SM (1070927674585217)"
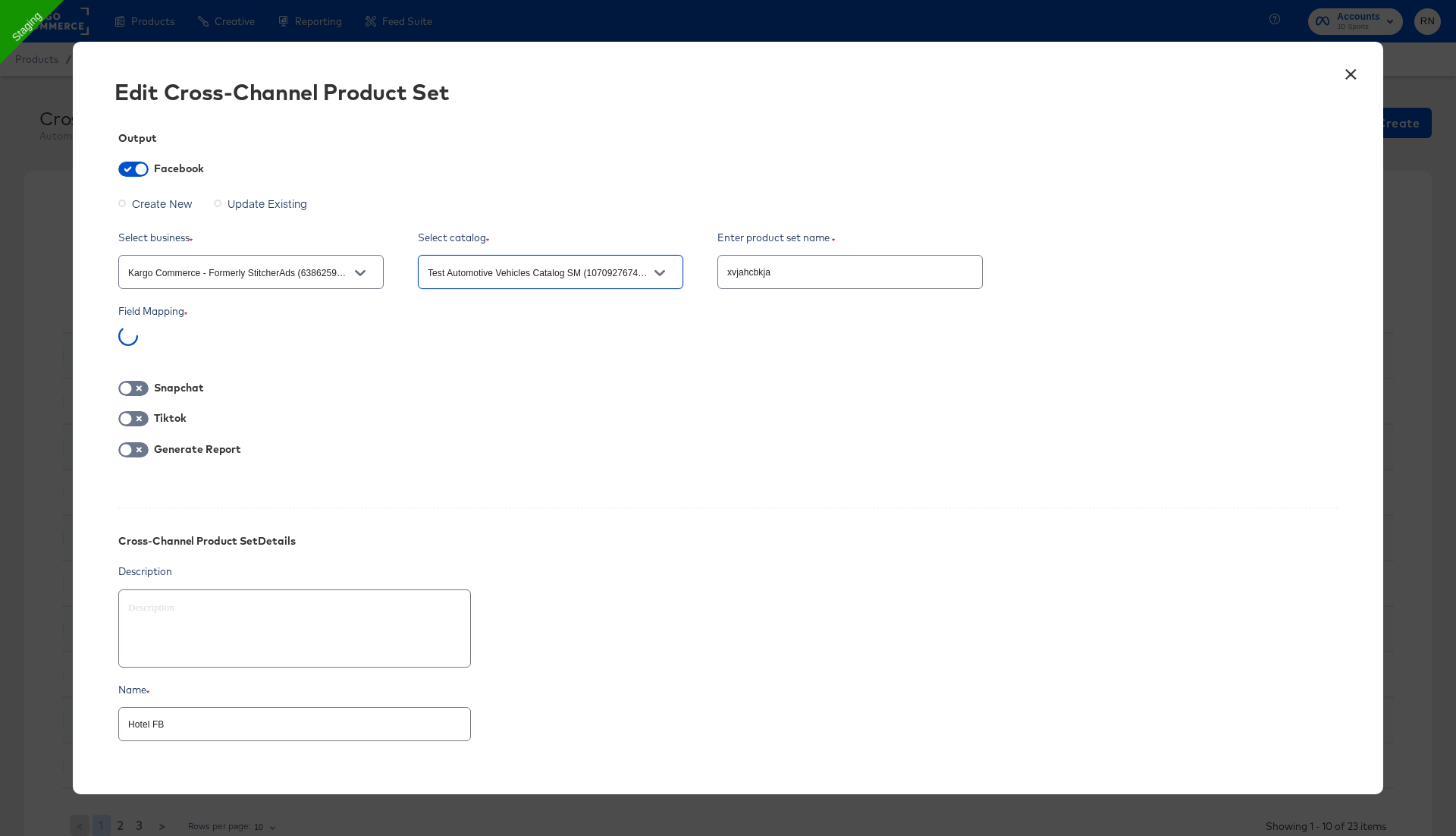
type textarea "x"
type input "Test Automotive Vehicles Catalog SM (1070927674585217)"
click at [133, 170] on input "checkbox" at bounding box center [140, 173] width 46 height 15
checkbox input "false"
type textarea "x"
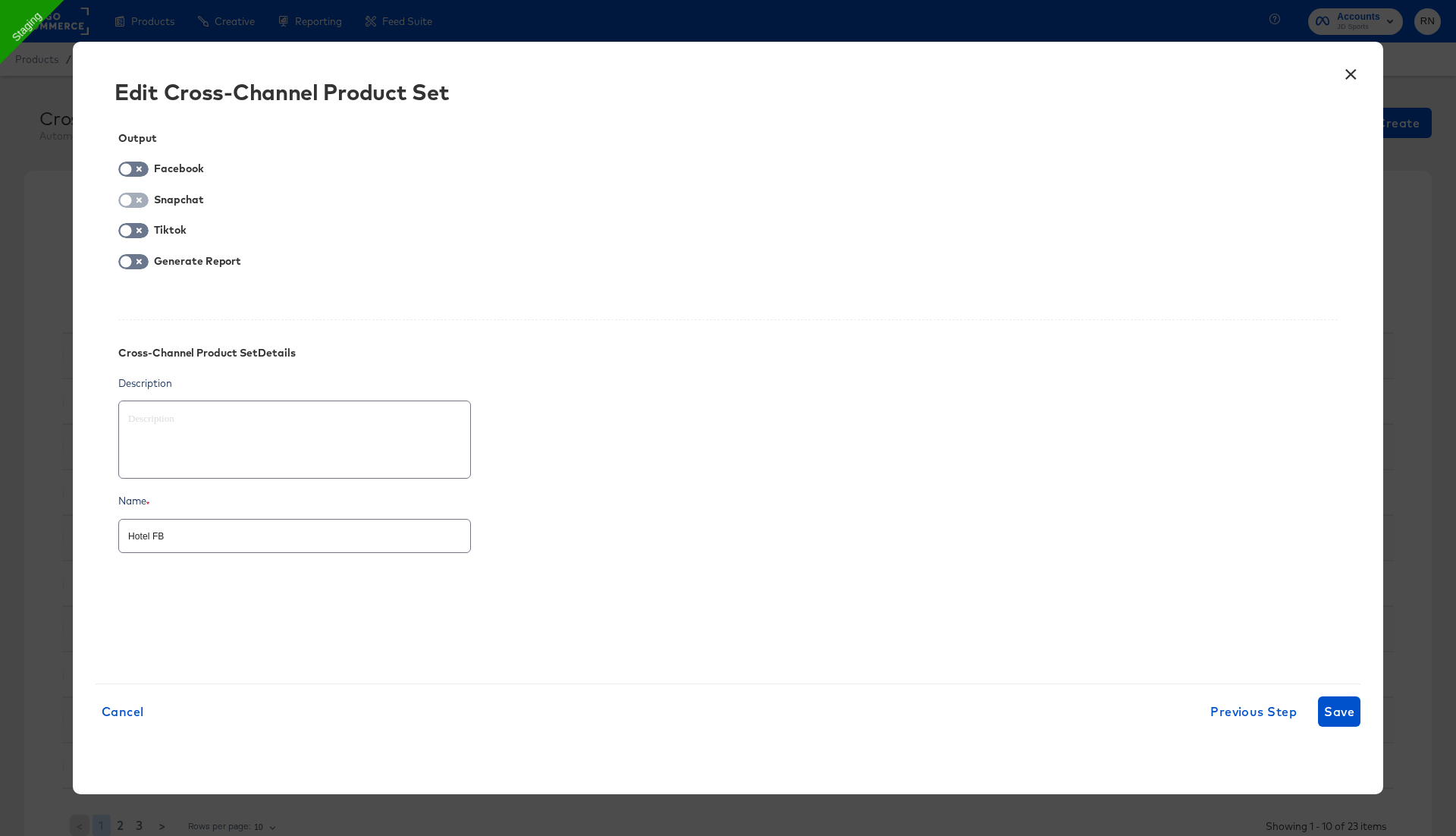
click at [128, 198] on input "checkbox" at bounding box center [125, 204] width 46 height 15
checkbox input "true"
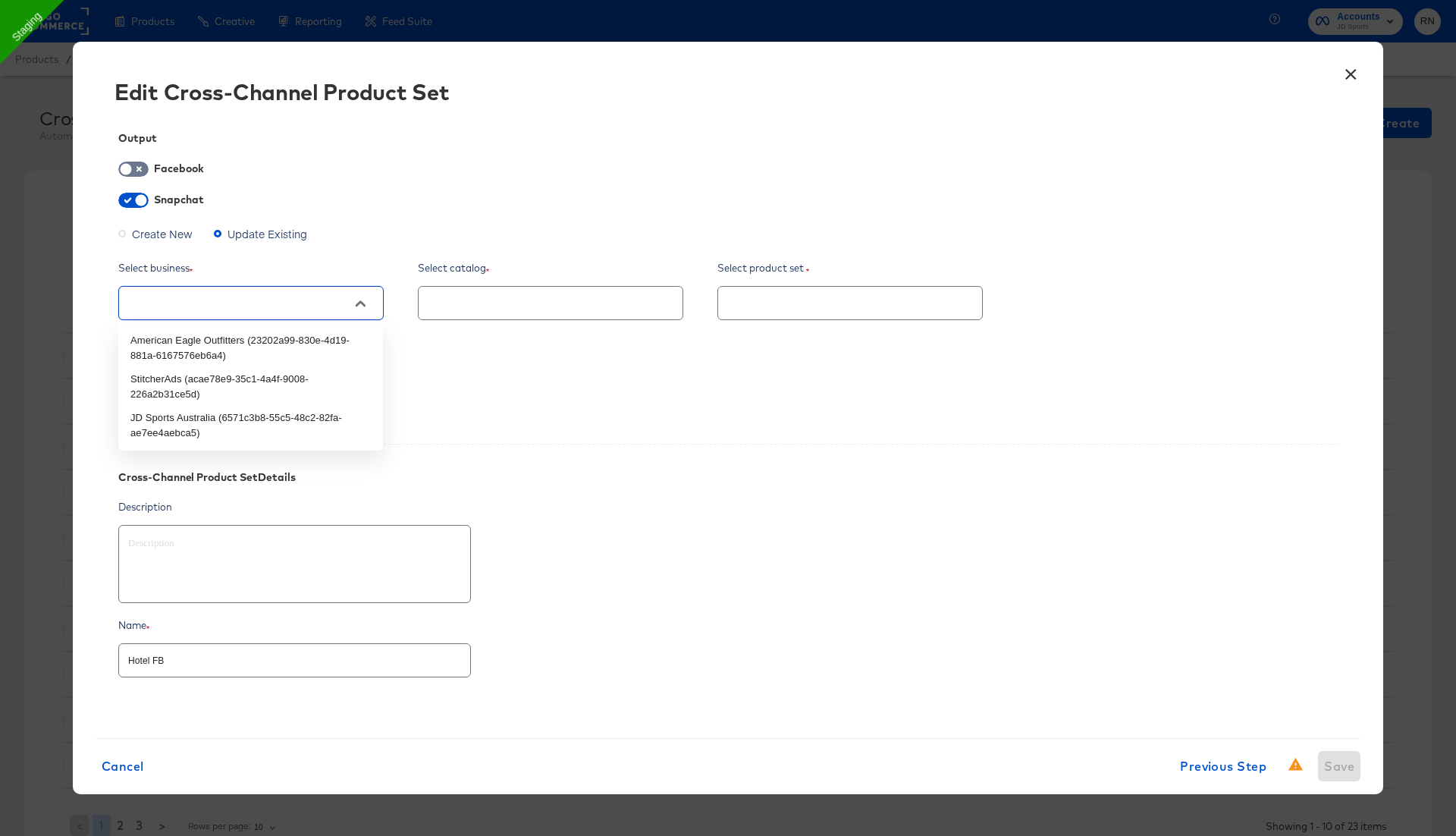
click at [197, 299] on input "text" at bounding box center [240, 303] width 228 height 18
click at [157, 235] on span "Create New" at bounding box center [162, 234] width 61 height 15
click at [0, 0] on input "Create New" at bounding box center [0, 0] width 0 height 0
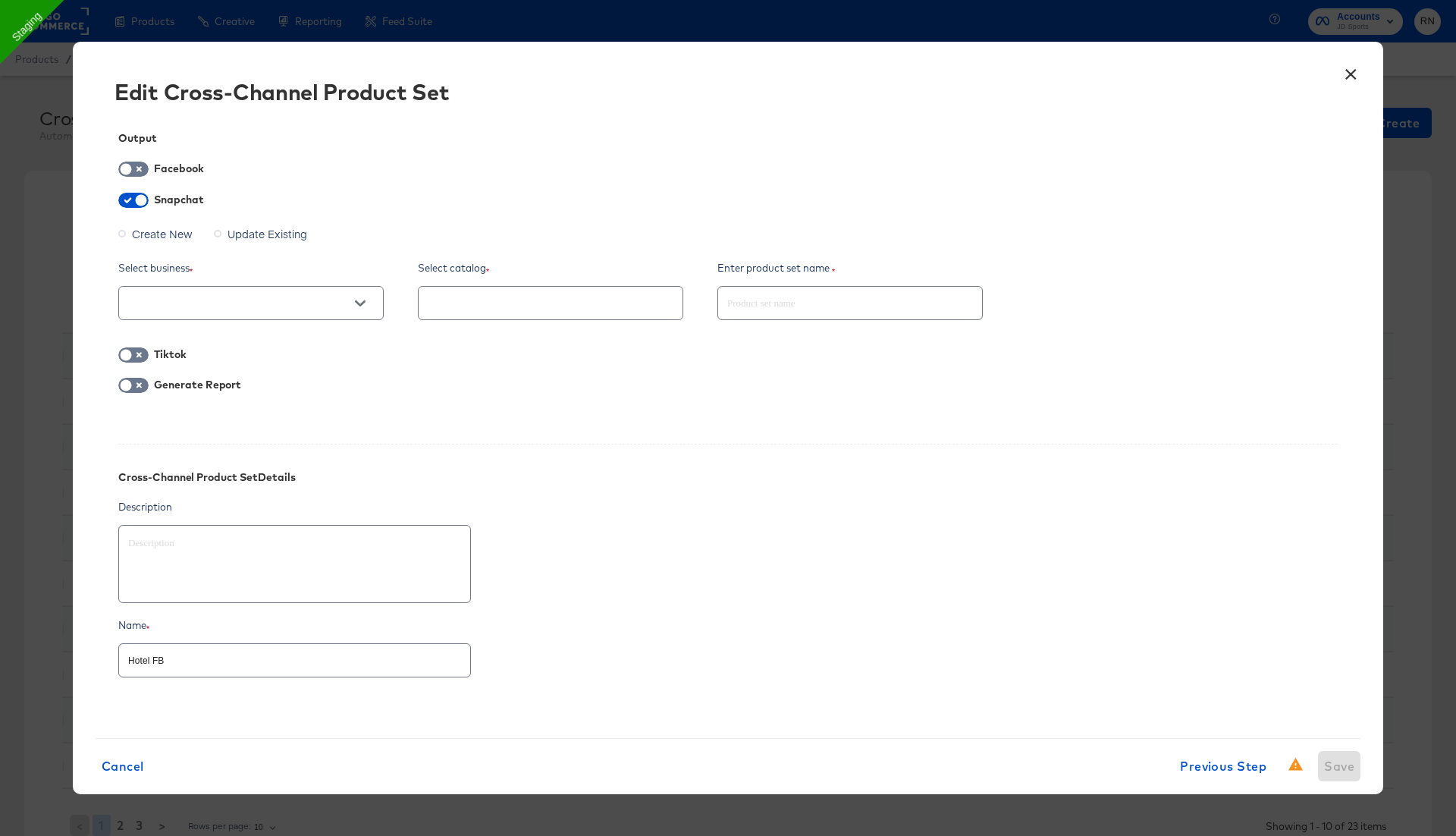
click at [183, 310] on input "text" at bounding box center [240, 303] width 228 height 18
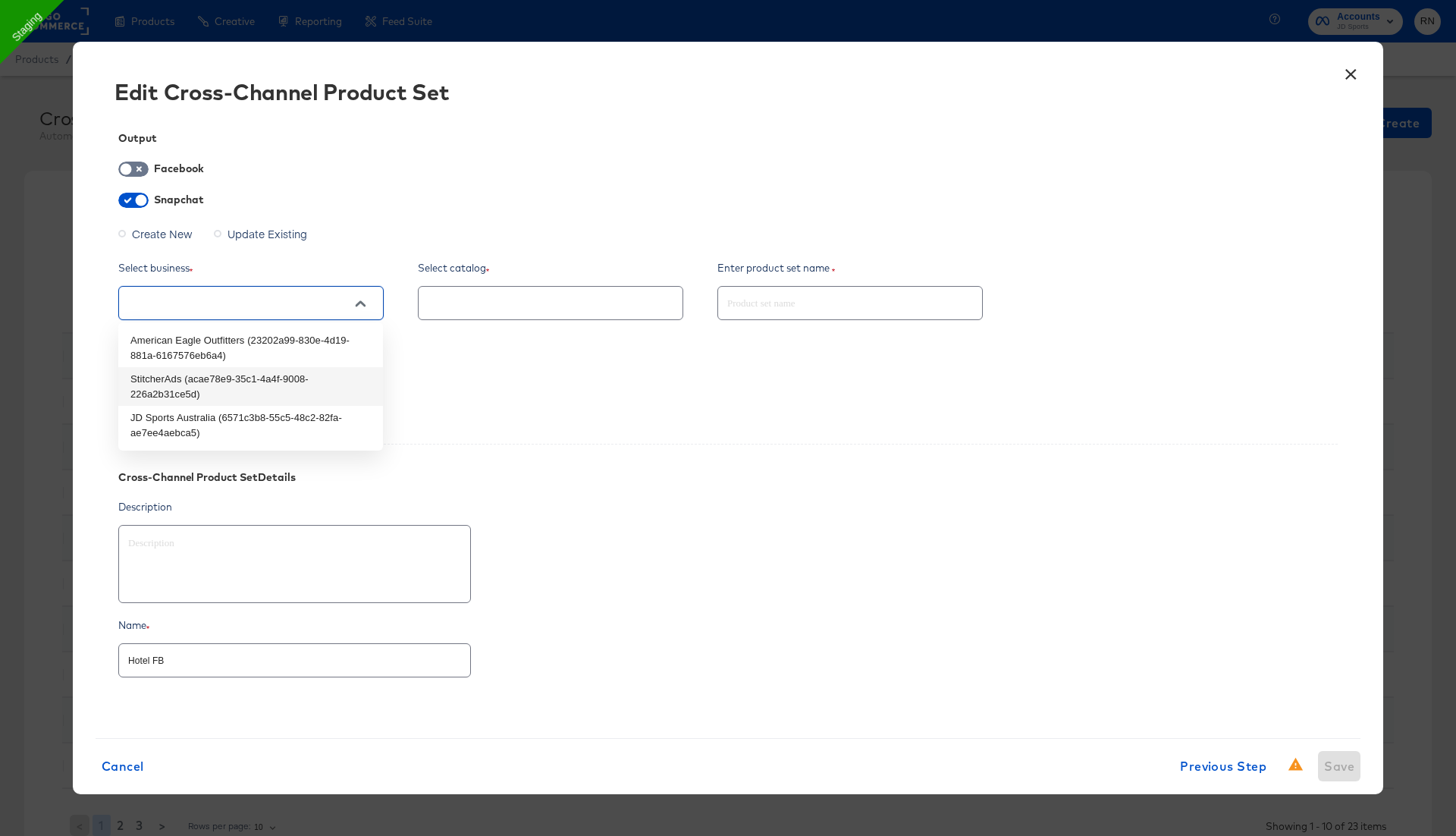
click at [191, 387] on li "StitcherAds (acae78e9-35c1-4a4f-9008-226a2b31ce5d)" at bounding box center [250, 386] width 265 height 38
type textarea "x"
type input "StitcherAds (acae78e9-35c1-4a4f-9008-226a2b31ce5d)"
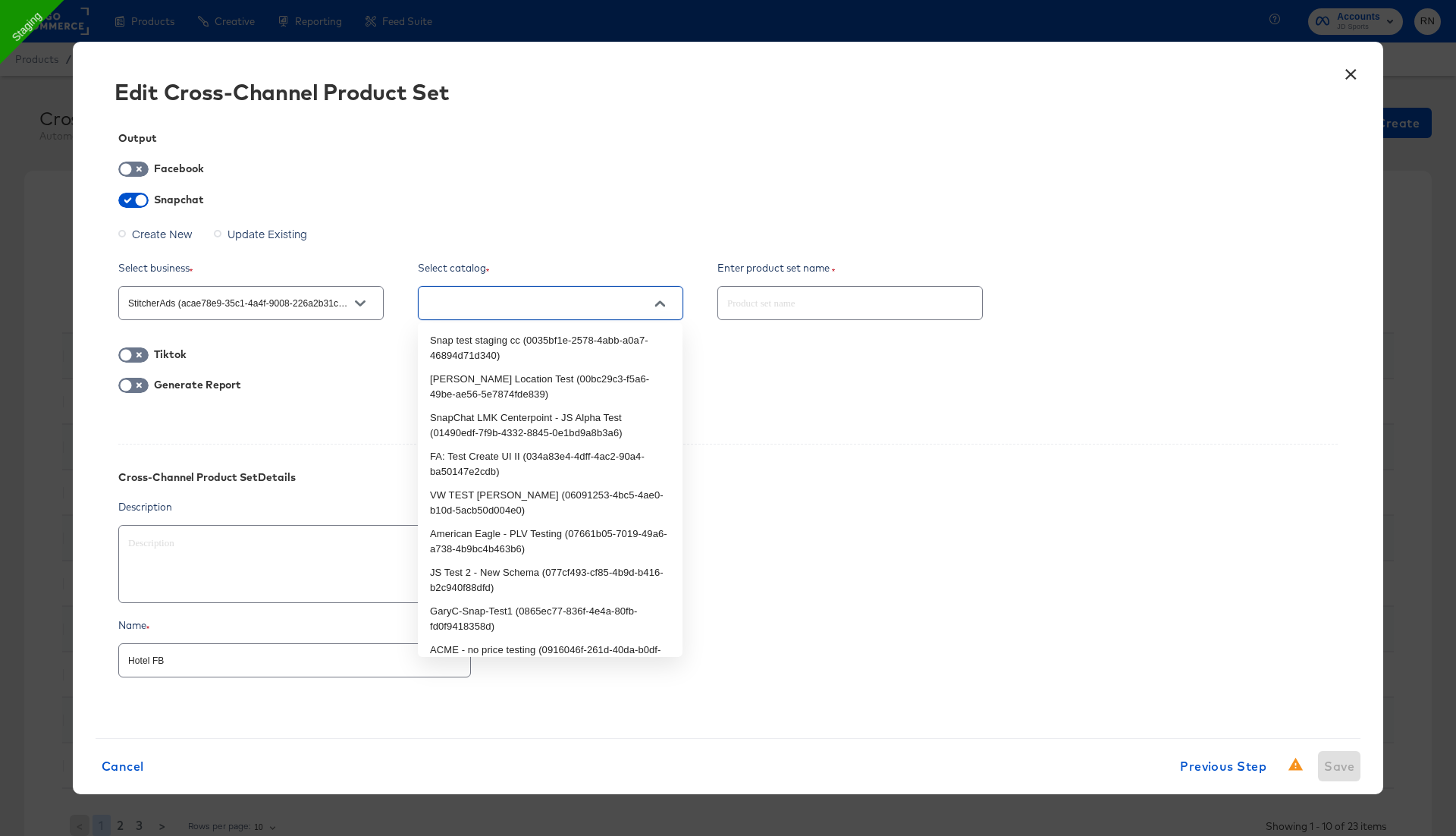
click at [494, 295] on input "text" at bounding box center [539, 303] width 228 height 18
type input "rn"
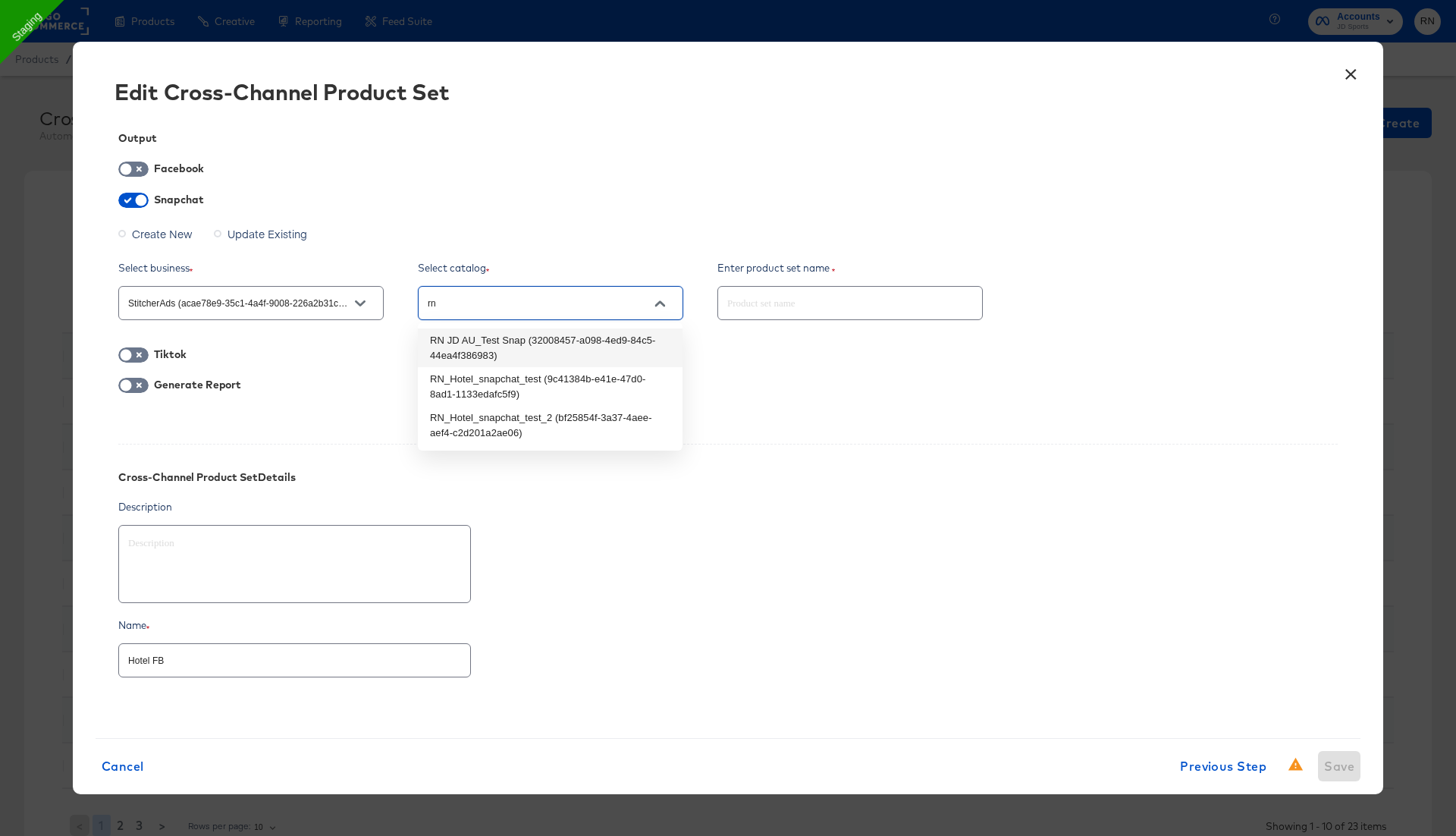
click at [526, 330] on li "RN JD AU_Test Snap (32008457-a098-4ed9-84c5-44ea4f386983)" at bounding box center [550, 347] width 265 height 38
type textarea "x"
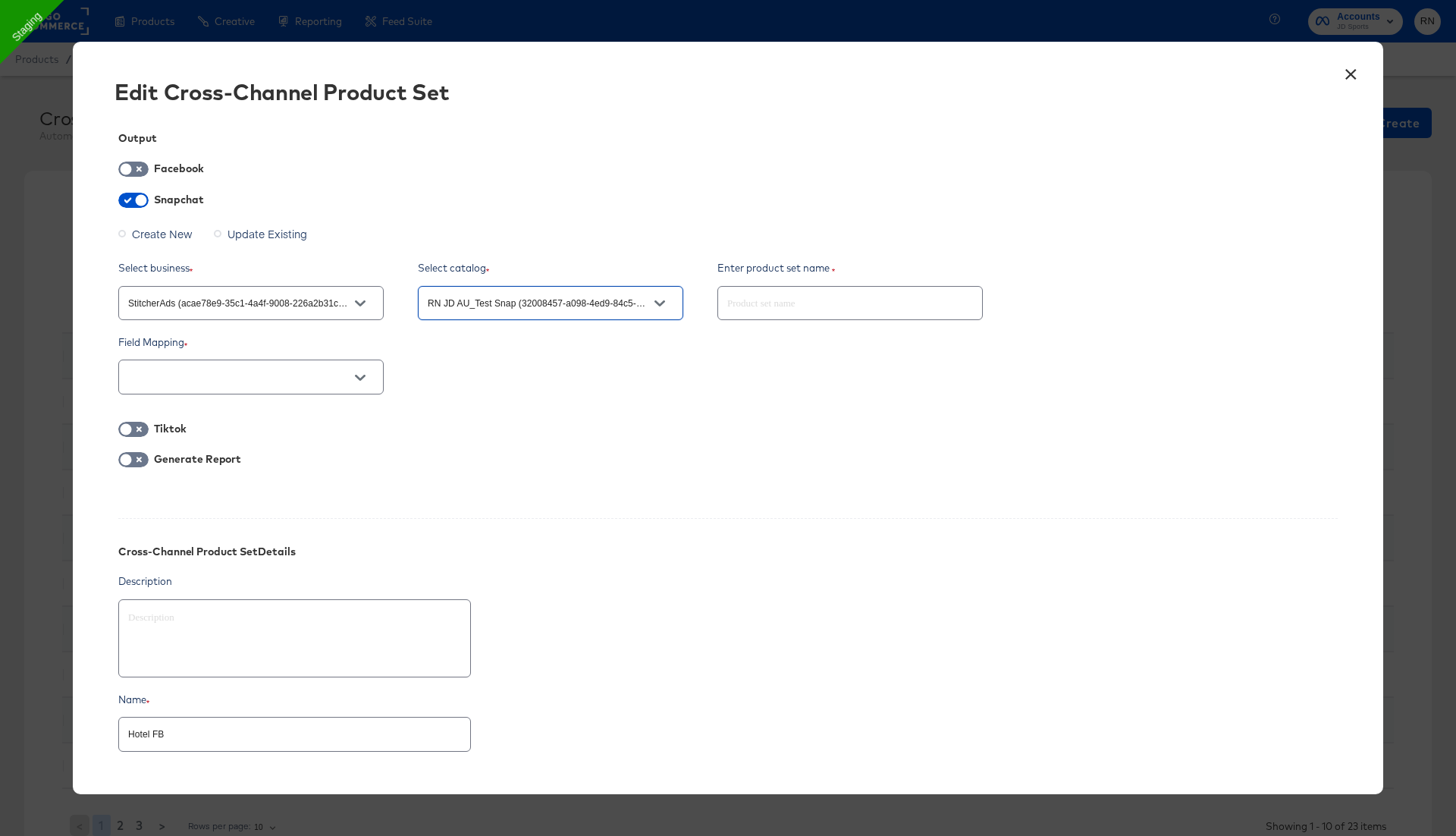
click at [358, 378] on icon "Open" at bounding box center [359, 377] width 10 height 6
type input "RN JD AU_Test Snap (32008457-a098-4ed9-84c5-44ea4f386983)"
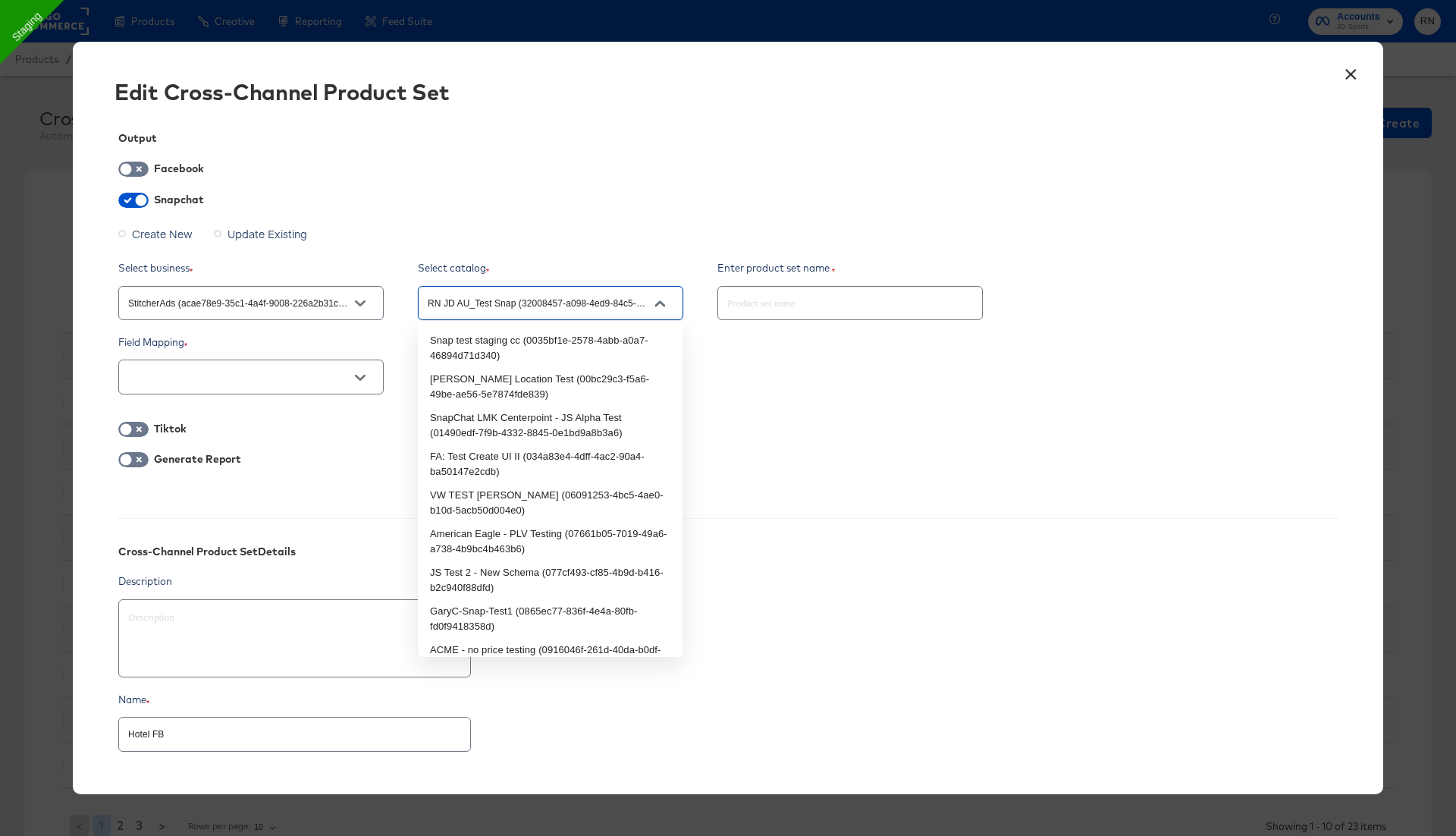
click at [499, 306] on input "RN JD AU_Test Snap (32008457-a098-4ed9-84c5-44ea4f386983)" at bounding box center [539, 303] width 228 height 18
click at [324, 385] on input "text" at bounding box center [240, 377] width 228 height 18
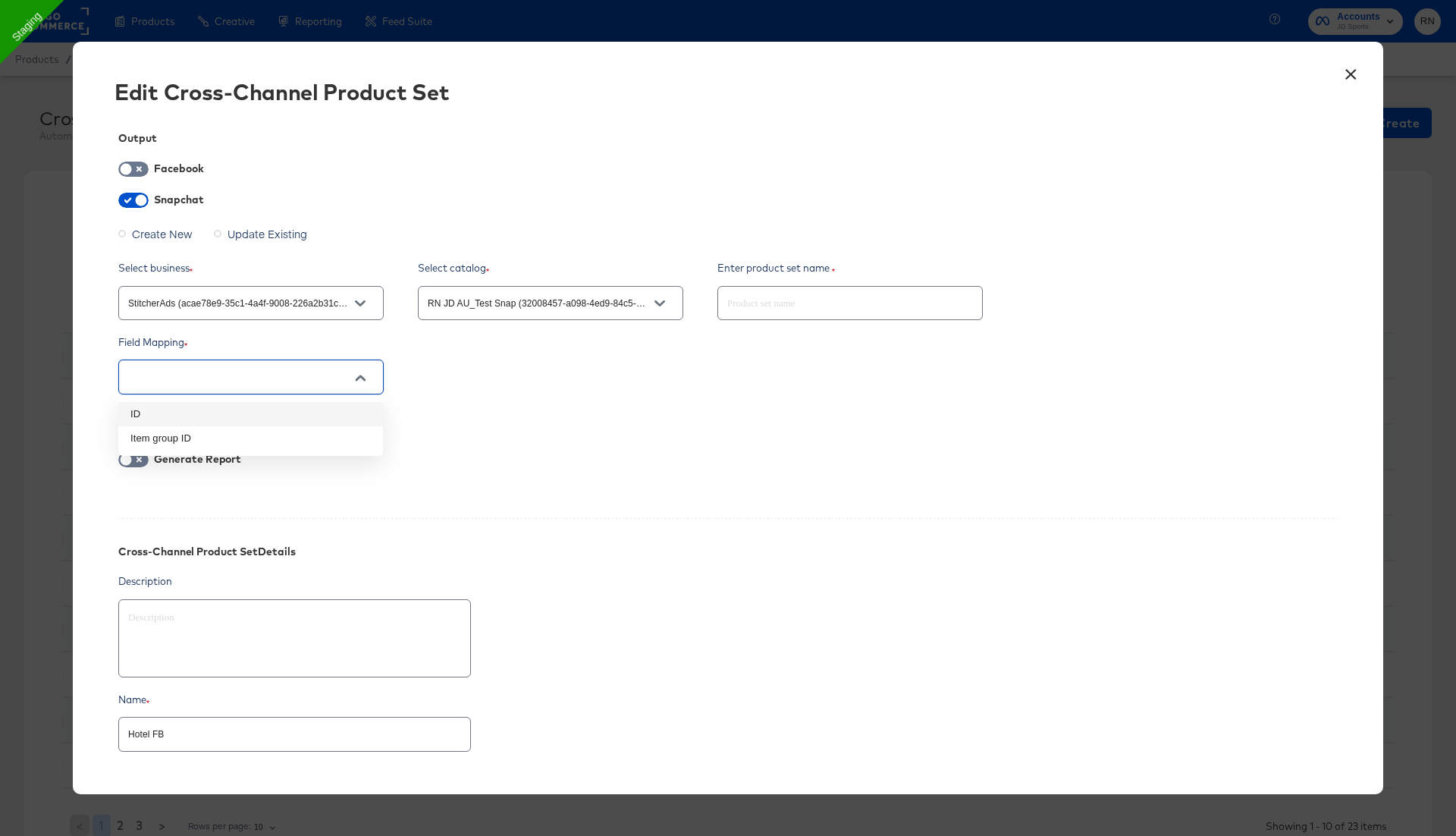
click at [311, 418] on li "ID" at bounding box center [250, 415] width 265 height 24
type textarea "x"
type input "ID"
click at [473, 302] on input "RN JD AU_Test Snap (32008457-a098-4ed9-84c5-44ea4f386983)" at bounding box center [539, 303] width 228 height 18
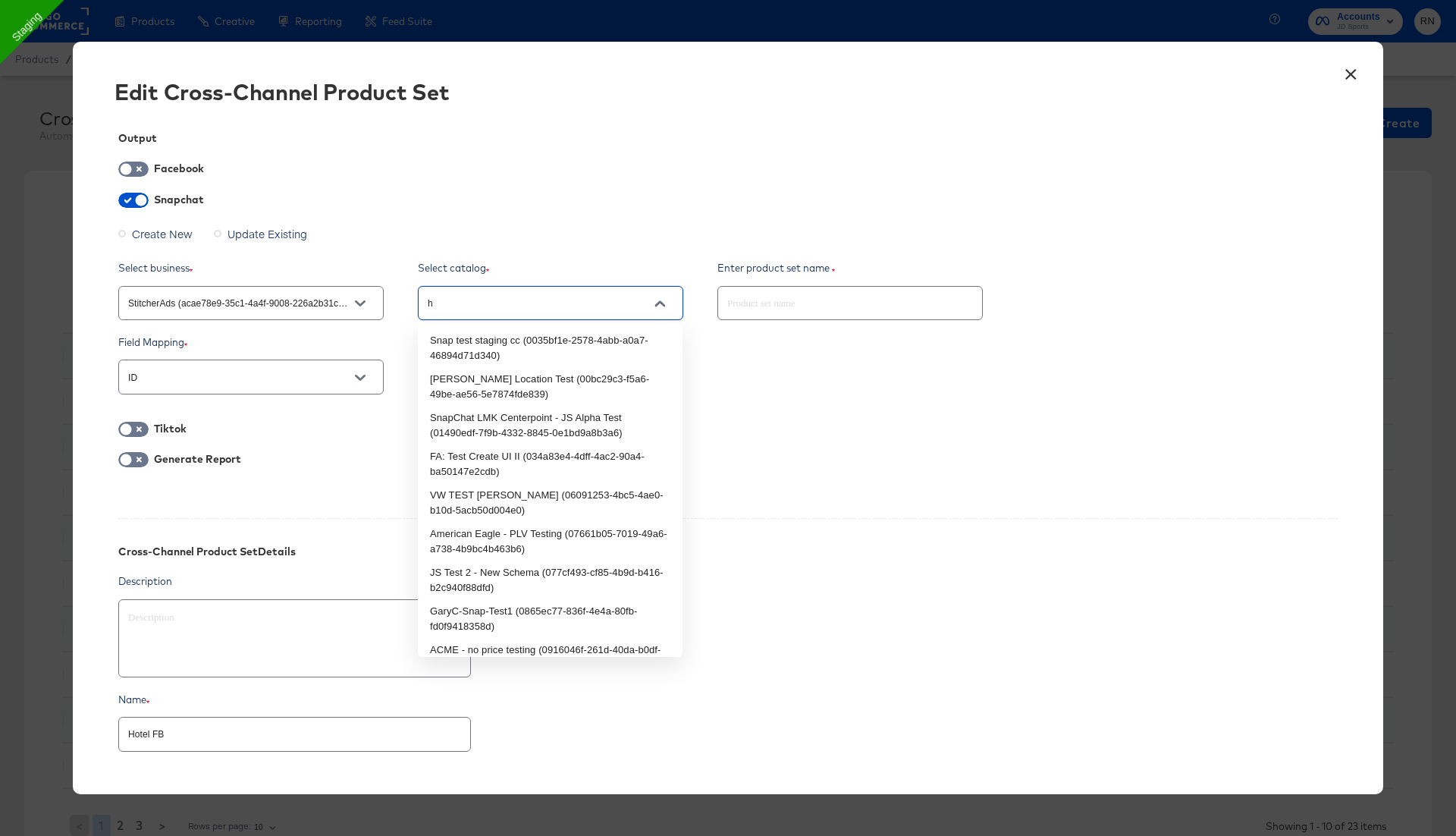
type input "ho"
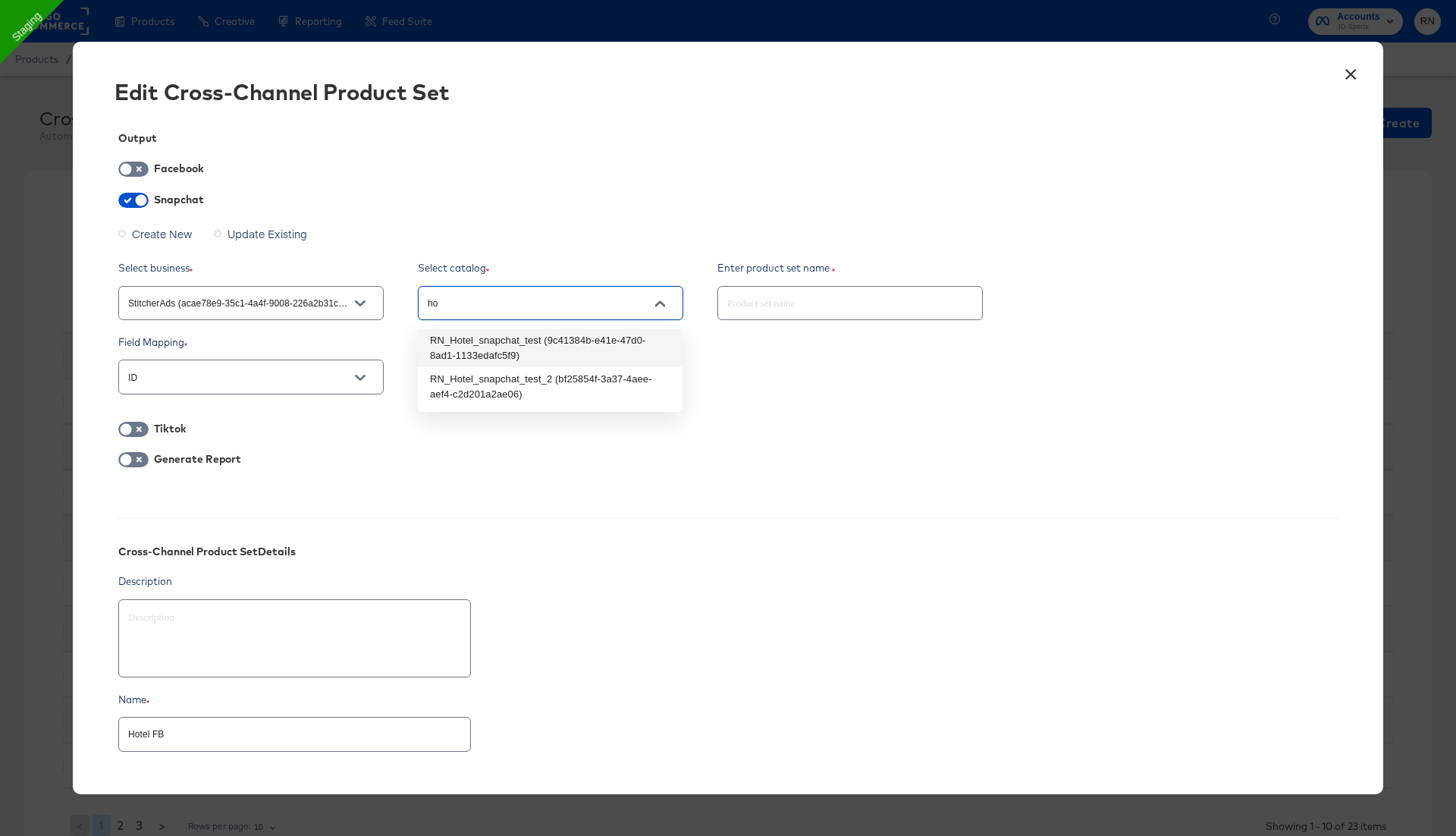
click at [499, 345] on li "RN_Hotel_snapchat_test (9c41384b-e41e-47d0-8ad1-1133edafc5f9)" at bounding box center [550, 347] width 265 height 38
type textarea "x"
type input "RN_Hotel_snapchat_test (9c41384b-e41e-47d0-8ad1-1133edafc5f9)"
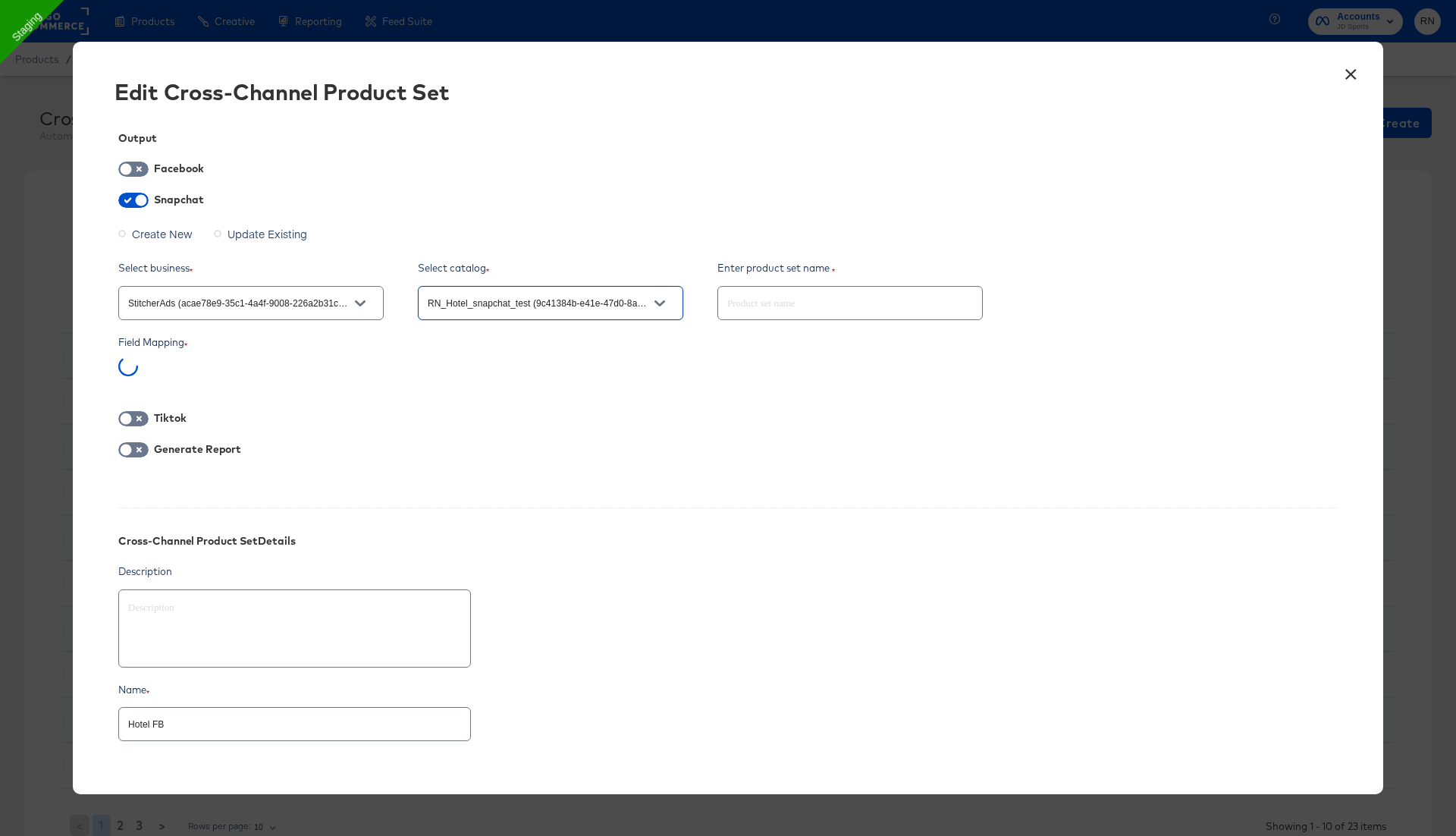
type textarea "x"
type input "RN_Hotel_snapchat_test (9c41384b-e41e-47d0-8ad1-1133edafc5f9)"
click at [137, 176] on input "checkbox" at bounding box center [125, 173] width 46 height 15
checkbox input "true"
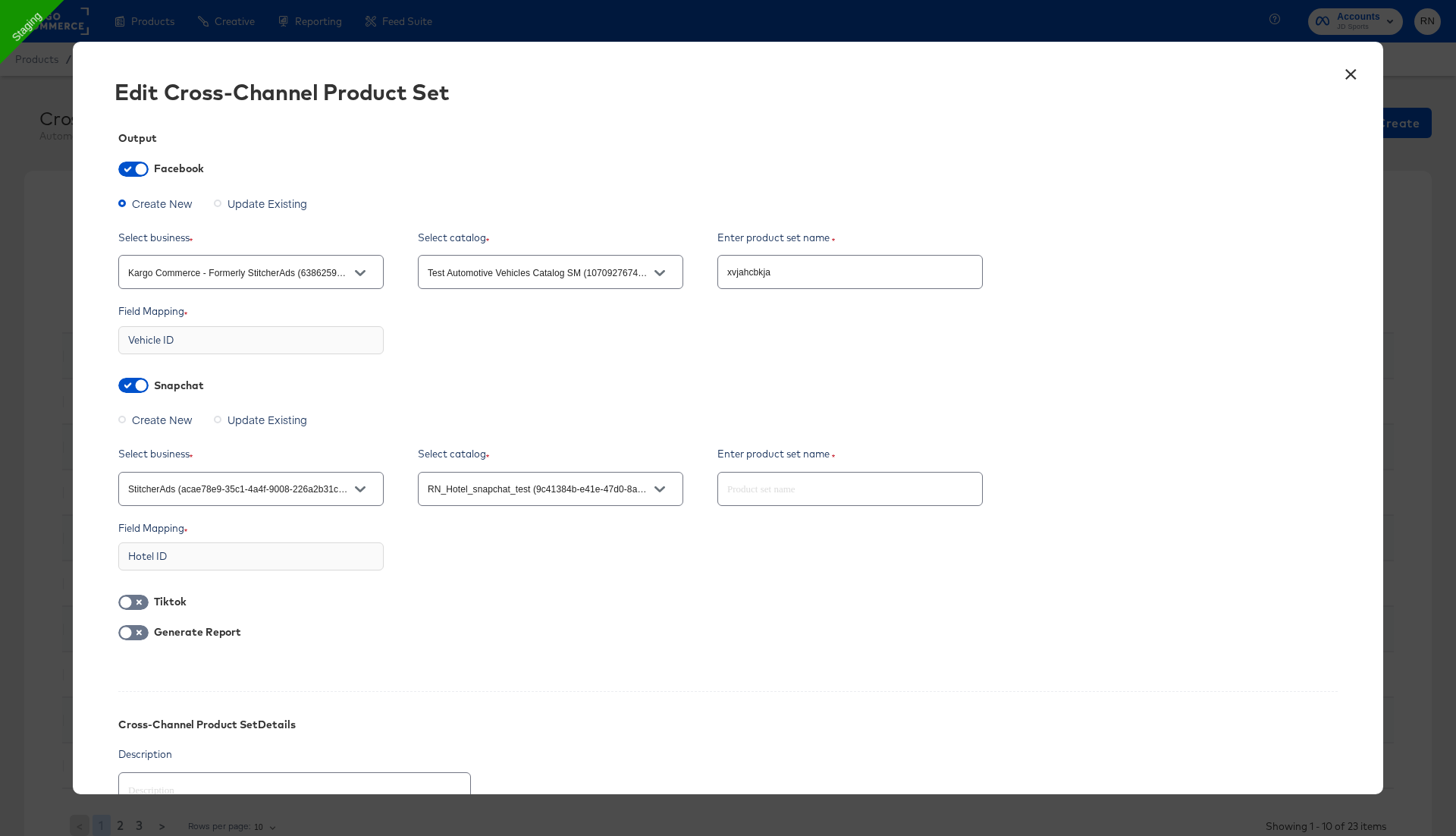
click at [193, 278] on input "Kargo Commerce - Formerly StitcherAds (638625946236073)" at bounding box center [240, 272] width 228 height 18
click at [196, 350] on li "Ghost Business StitcherAds (257579378080319)" at bounding box center [250, 349] width 265 height 24
type textarea "x"
type input "Ghost Business StitcherAds (257579378080319)"
click at [517, 268] on input "text" at bounding box center [539, 272] width 228 height 18
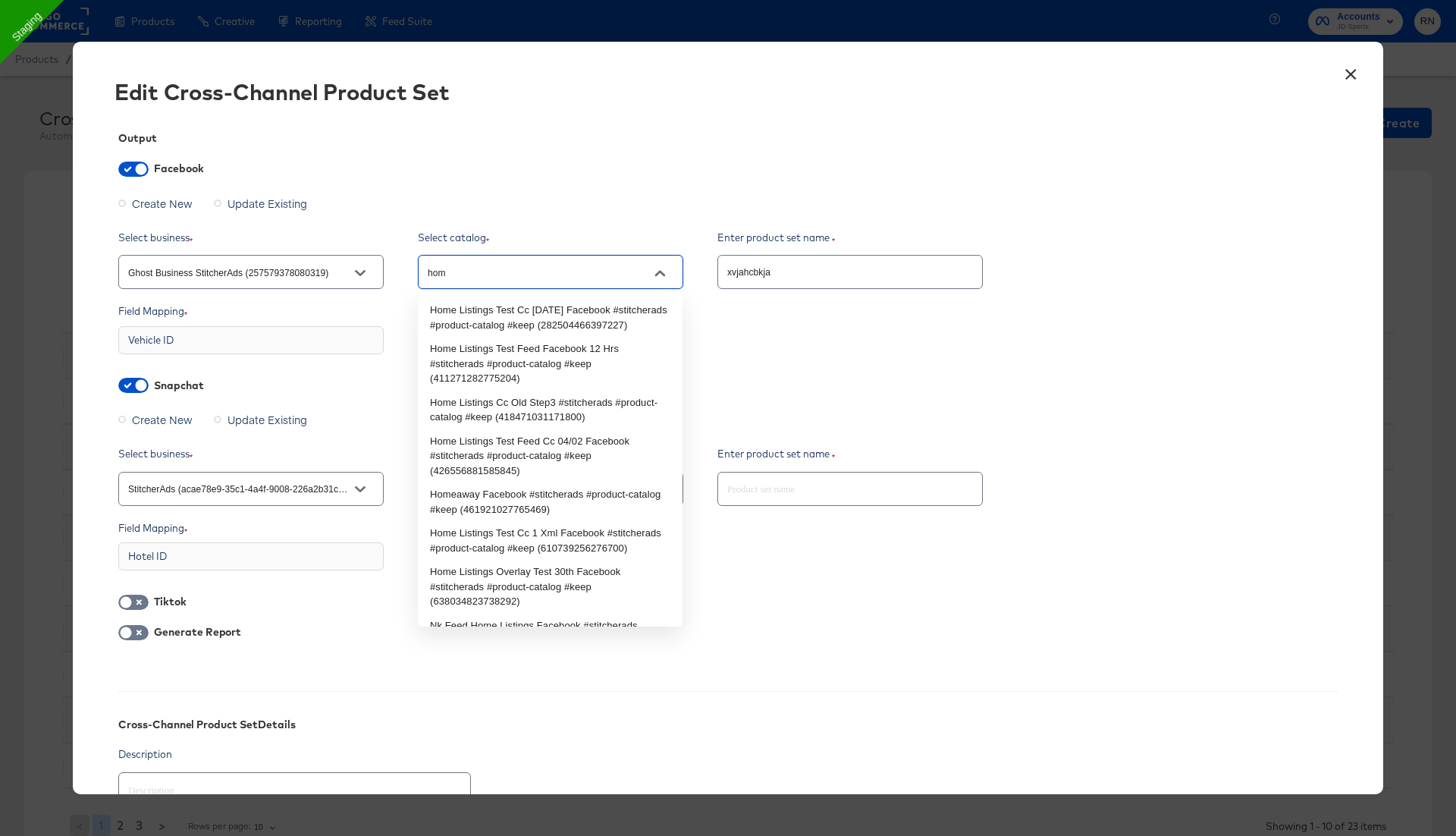
type input "home"
click at [526, 311] on li "Home Listings Test Cc 1st July Facebook #stitcherads #product-catalog #keep (28…" at bounding box center [550, 317] width 265 height 38
type textarea "x"
type input "Home Listings Test Cc 1st July Facebook #stitcherads #product-catalog #keep (28…"
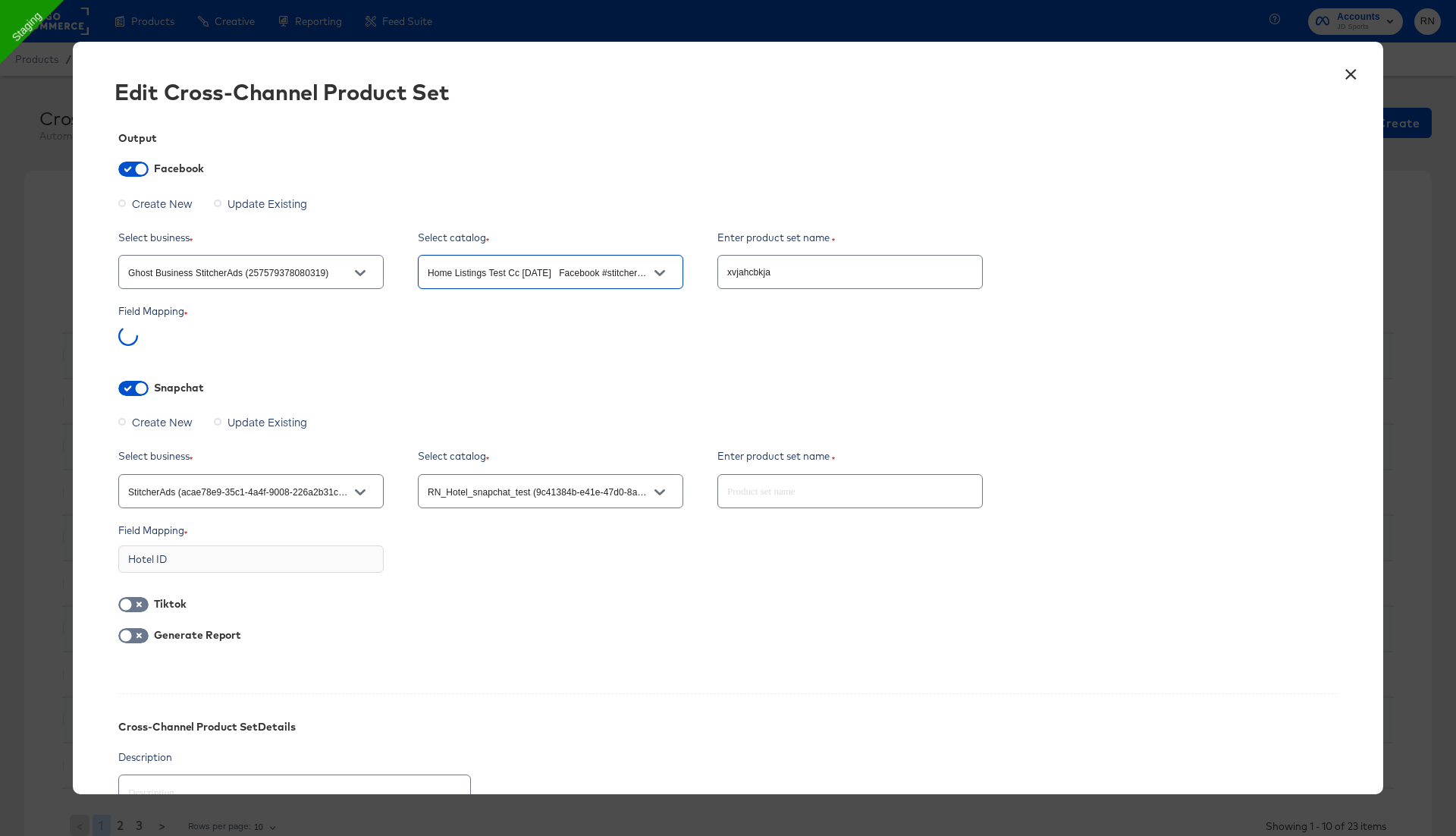
type textarea "x"
type input "Home Listings Test Cc 1st July Facebook #stitcherads #product-catalog #keep (28…"
type textarea "x"
click at [1348, 75] on button "×" at bounding box center [1350, 70] width 27 height 27
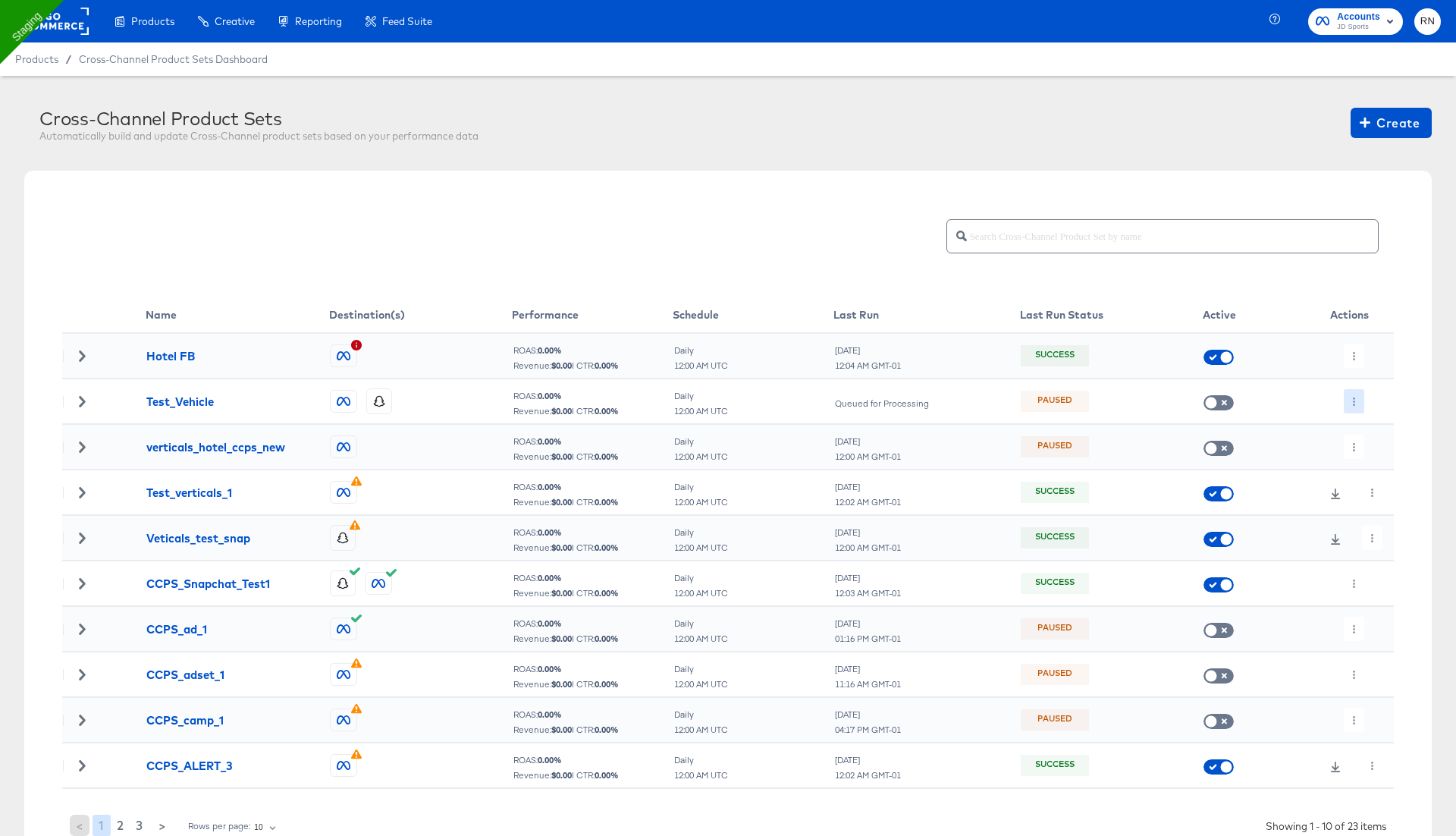
click at [1356, 399] on icon "button" at bounding box center [1354, 402] width 8 height 8
click at [1368, 431] on li "Edit" at bounding box center [1384, 431] width 81 height 25
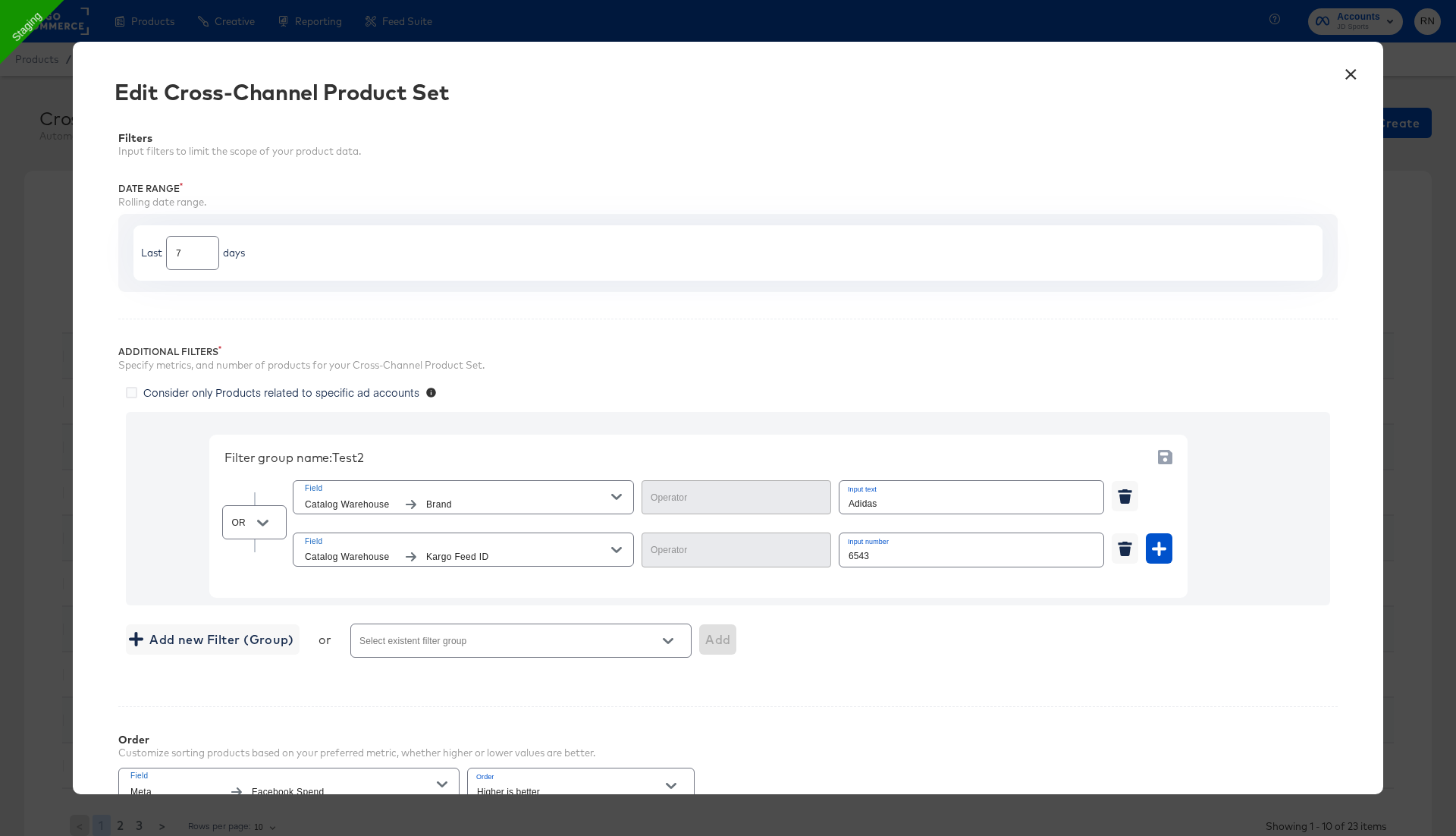
scroll to position [279, 0]
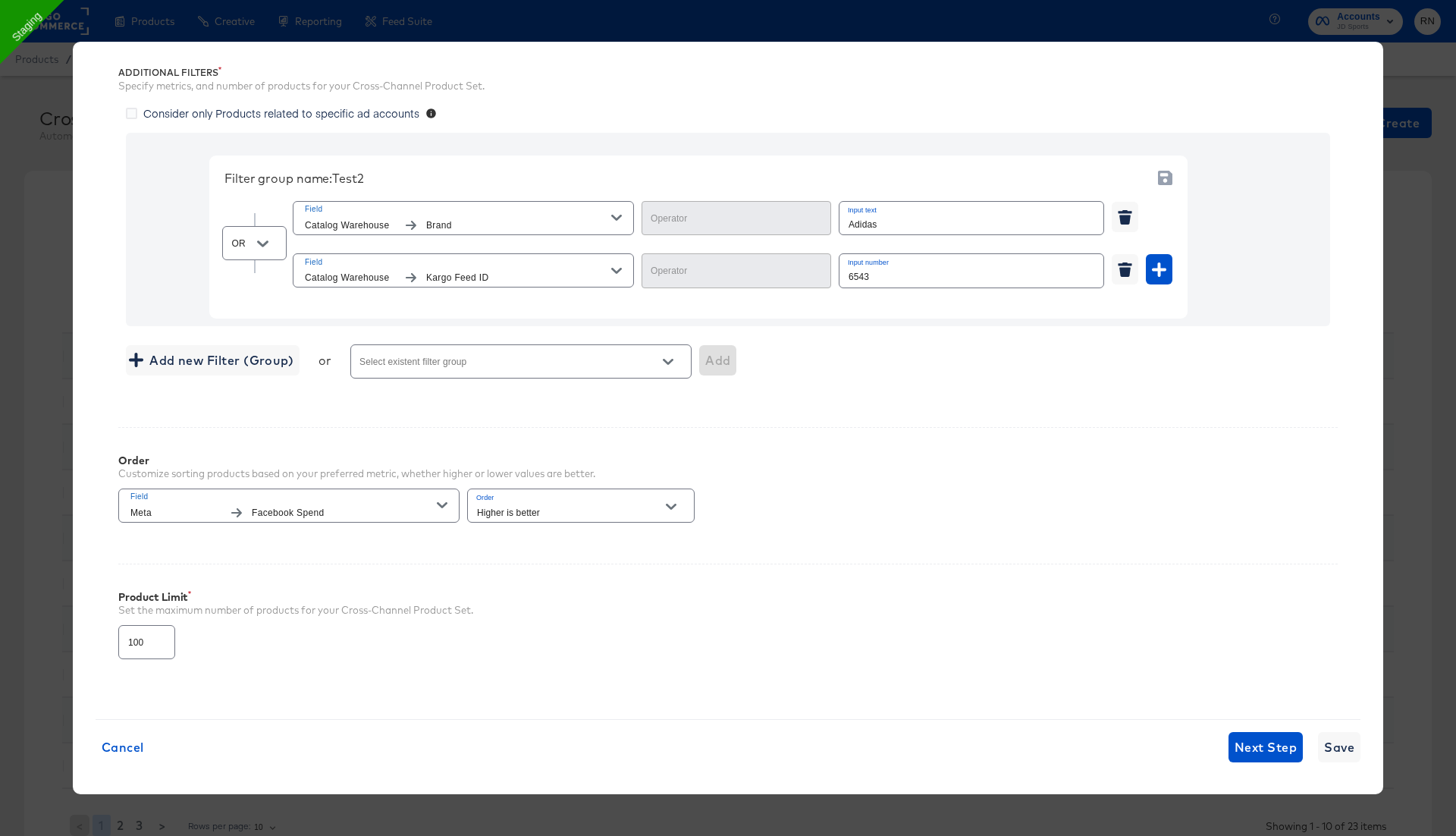
type input "Equal"
click at [1267, 740] on span "Next Step" at bounding box center [1266, 747] width 62 height 22
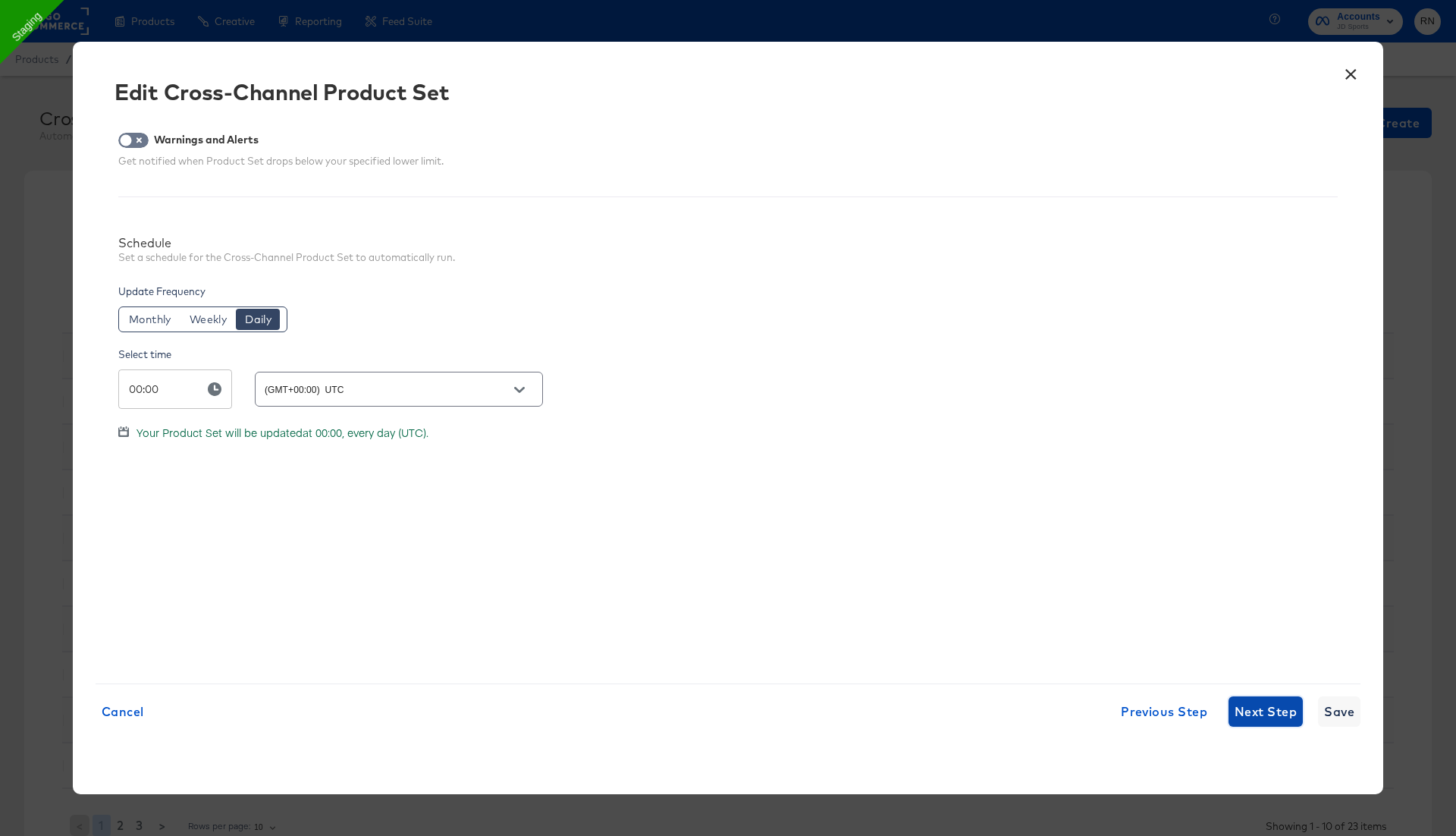
scroll to position [0, 0]
click at [1266, 707] on span "Next Step" at bounding box center [1266, 711] width 62 height 22
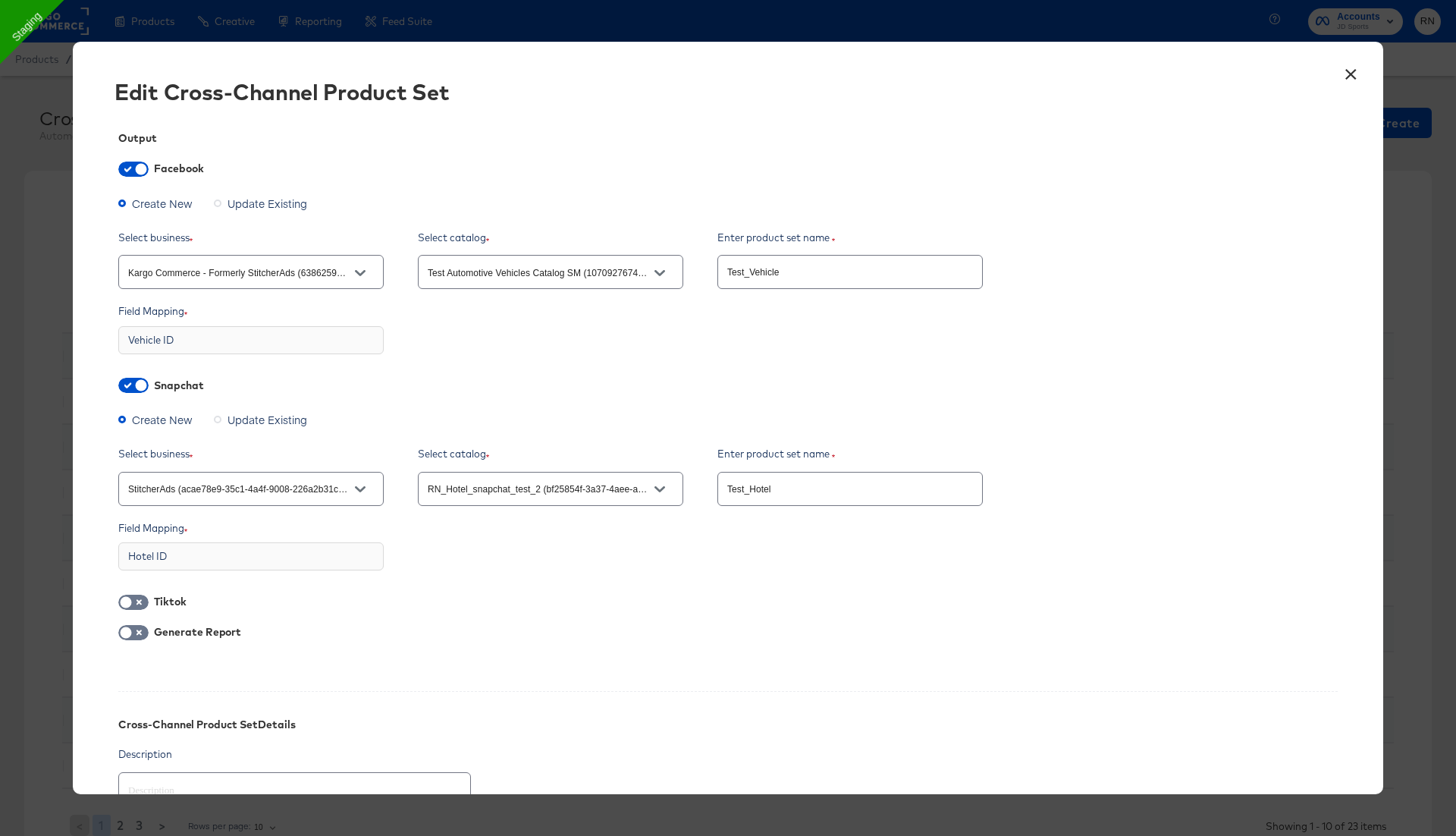
click at [1348, 71] on button "×" at bounding box center [1350, 70] width 27 height 27
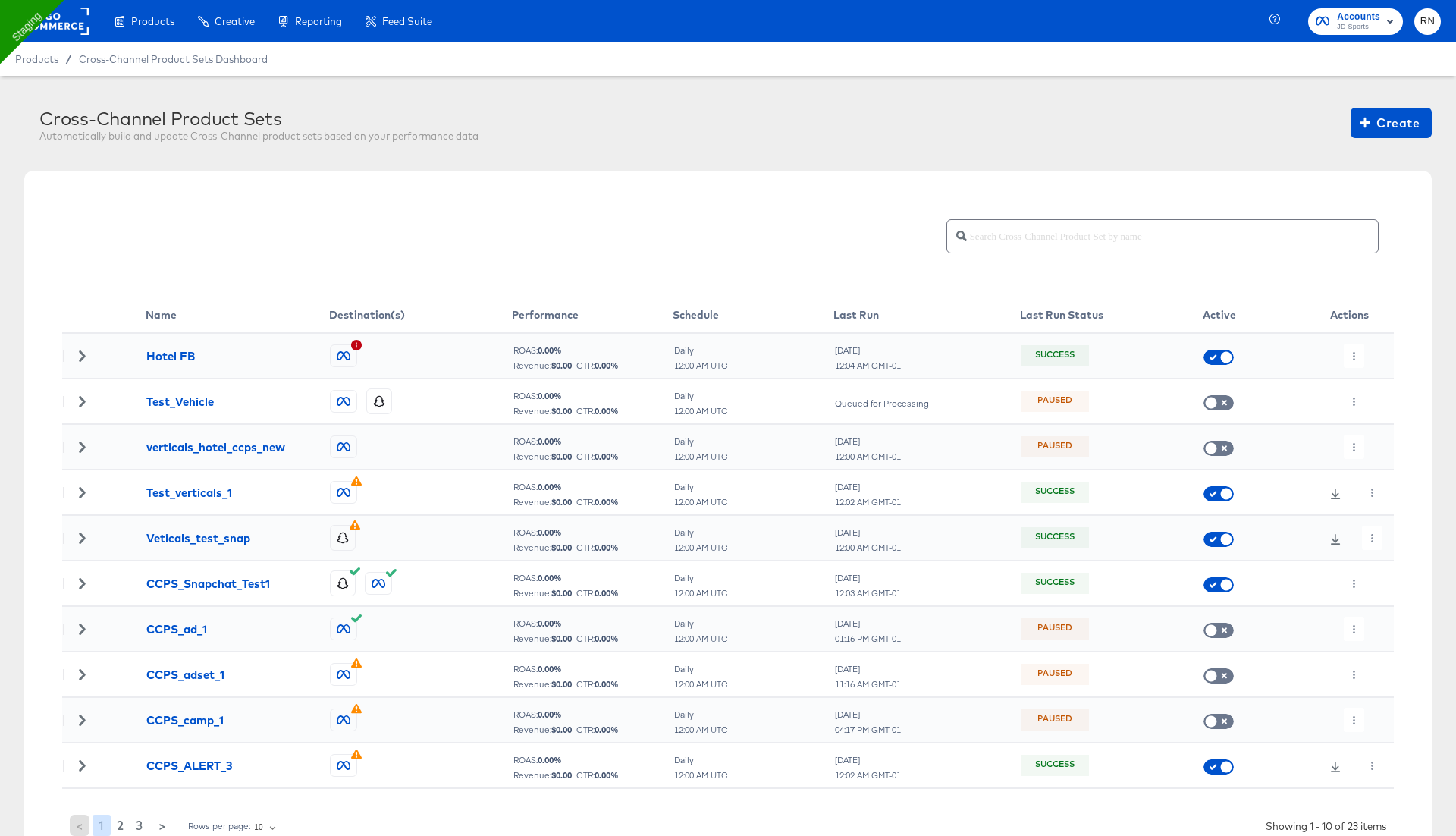
click at [42, 22] on rect at bounding box center [53, 21] width 70 height 27
click at [69, 27] on rect at bounding box center [53, 21] width 70 height 27
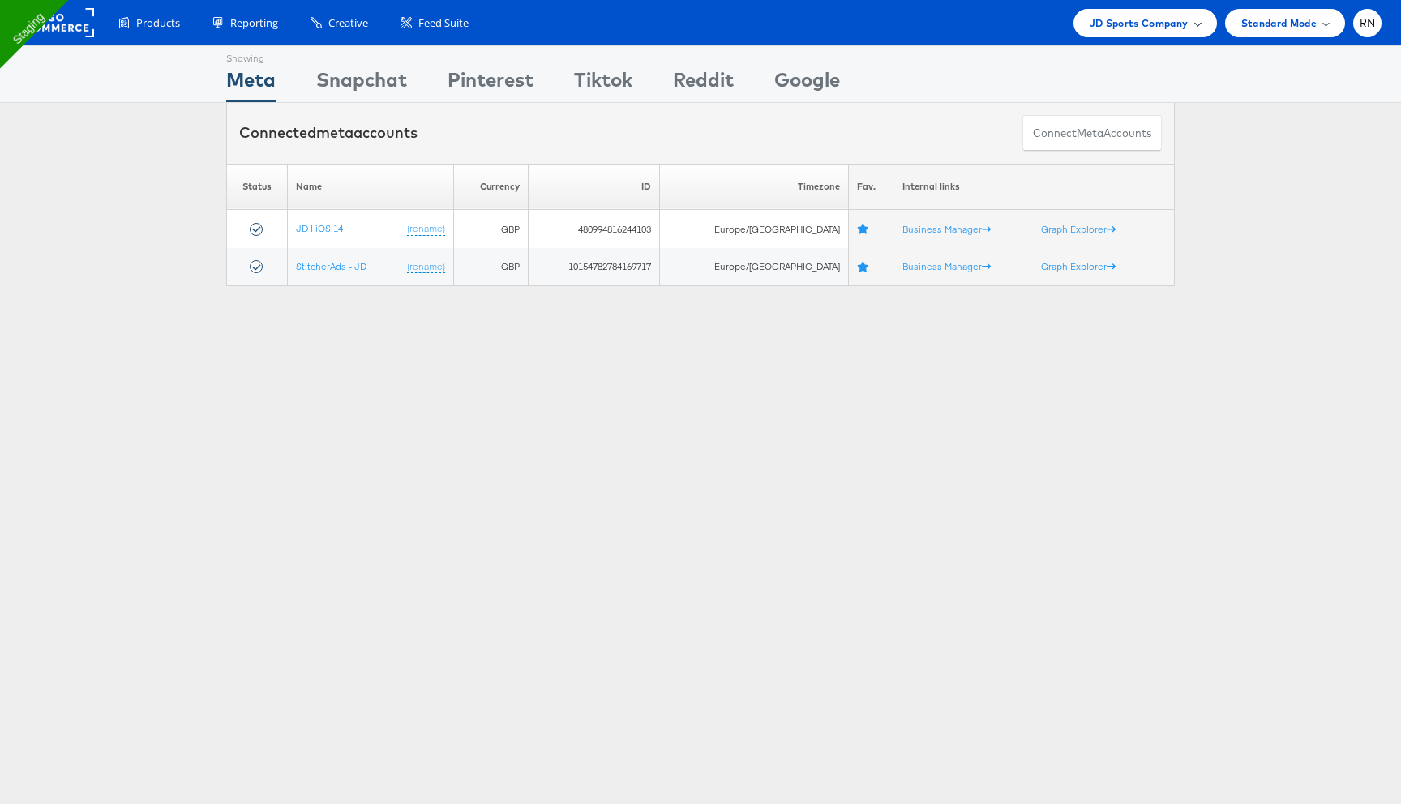
click at [1139, 15] on span "JD Sports Company" at bounding box center [1138, 23] width 99 height 17
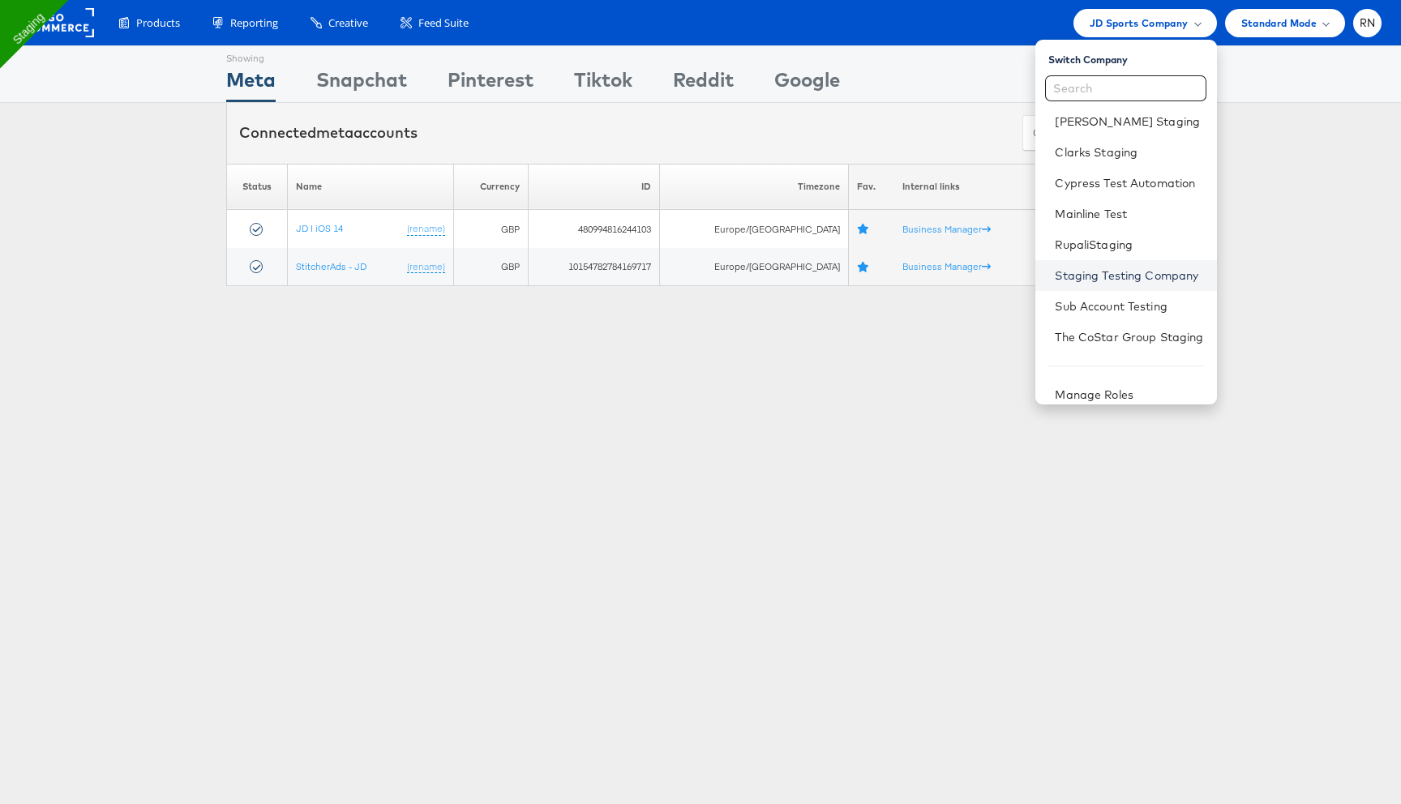
click at [1104, 275] on link "Staging Testing Company" at bounding box center [1129, 275] width 148 height 16
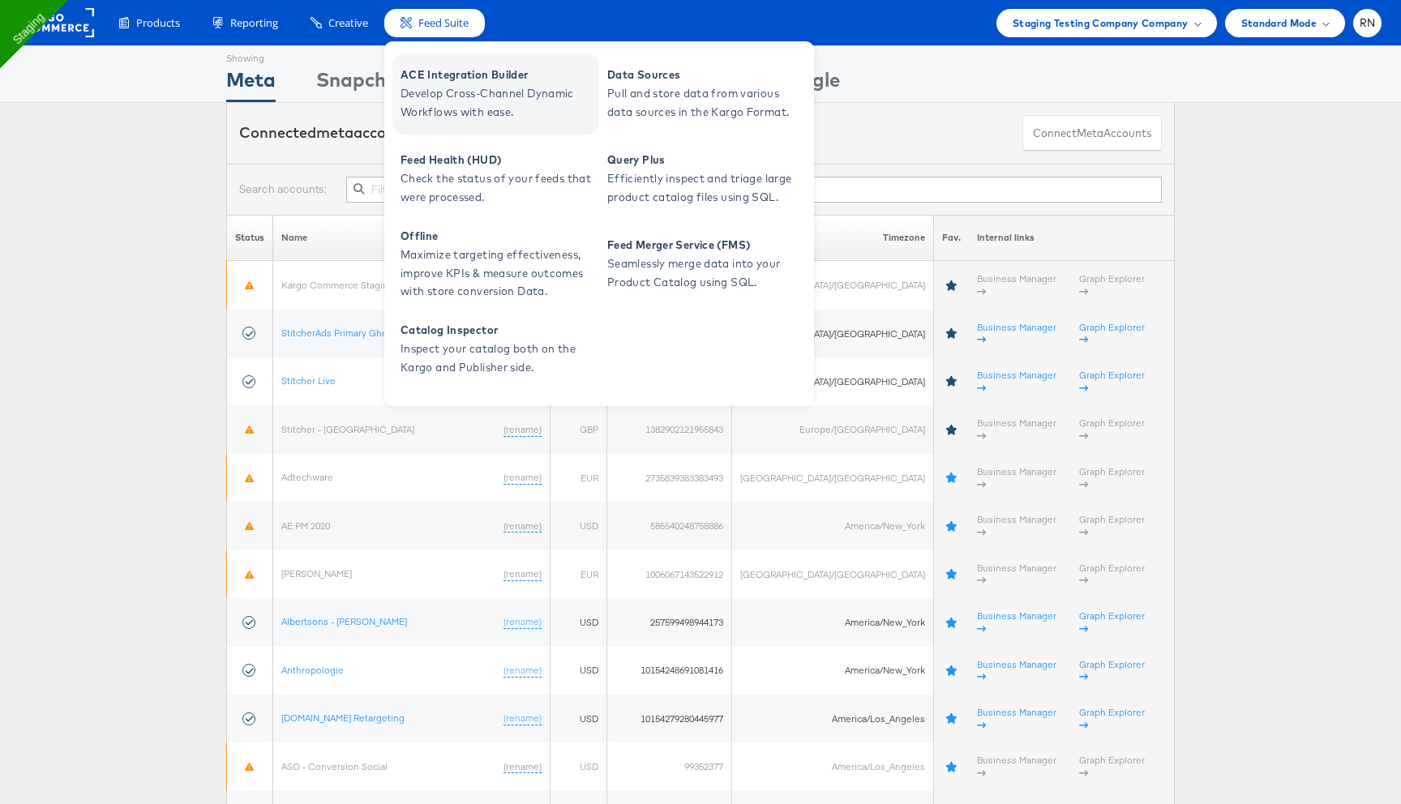
click at [468, 103] on span "Develop Cross-Channel Dynamic Workflows with ease." at bounding box center [497, 102] width 195 height 37
